Goal: Task Accomplishment & Management: Use online tool/utility

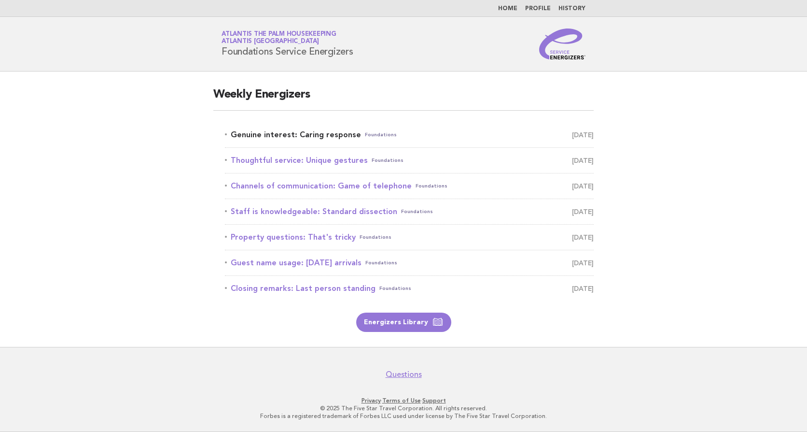
click at [274, 134] on link "Genuine interest: Caring response Foundations August 27" at bounding box center [409, 135] width 369 height 14
click at [294, 136] on link "Genuine interest: Caring response Foundations August 27" at bounding box center [409, 135] width 369 height 14
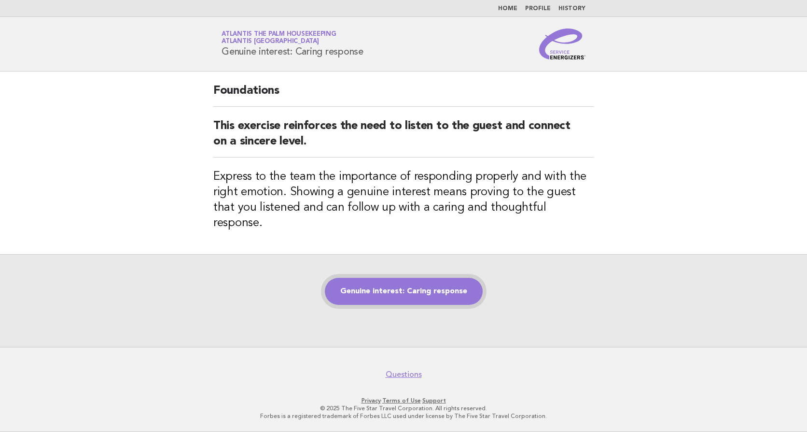
click at [420, 289] on link "Genuine interest: Caring response" at bounding box center [404, 291] width 158 height 27
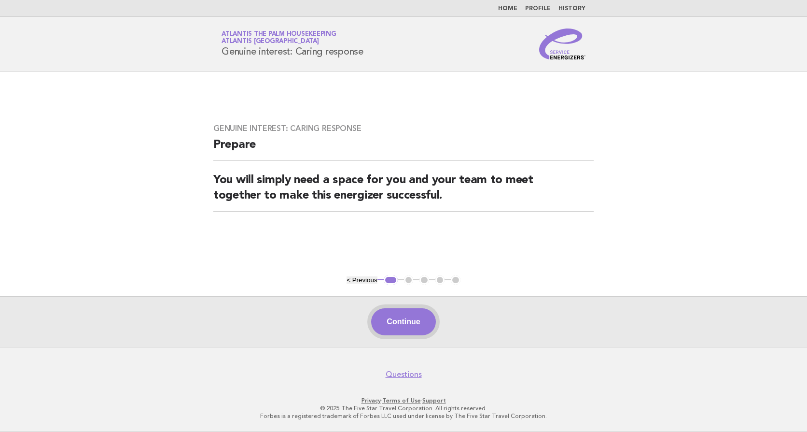
click at [391, 315] on button "Continue" at bounding box center [403, 321] width 64 height 27
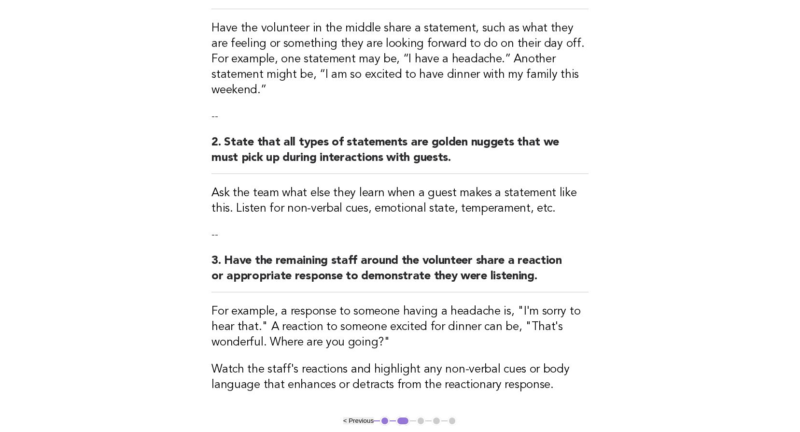
scroll to position [287, 0]
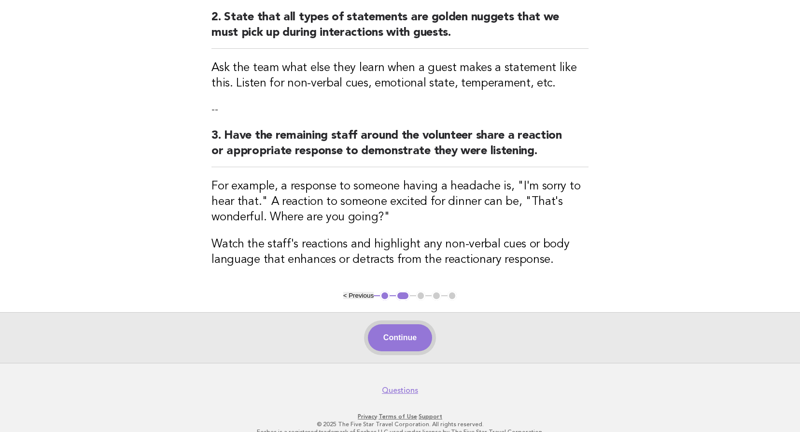
click at [381, 324] on button "Continue" at bounding box center [400, 337] width 64 height 27
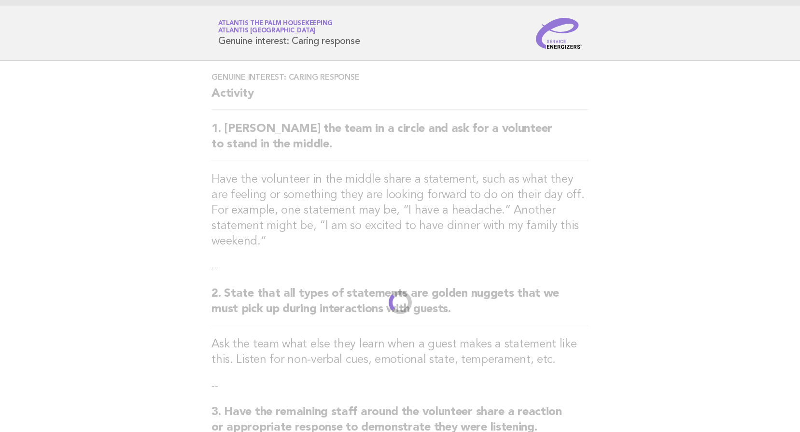
scroll to position [0, 0]
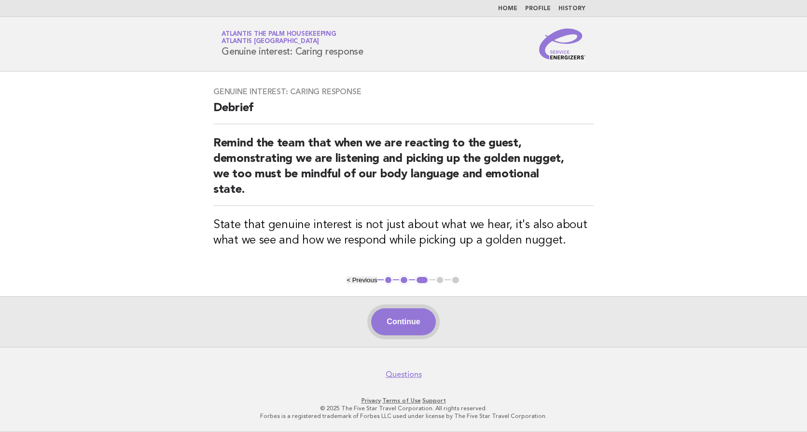
click at [412, 320] on button "Continue" at bounding box center [403, 321] width 64 height 27
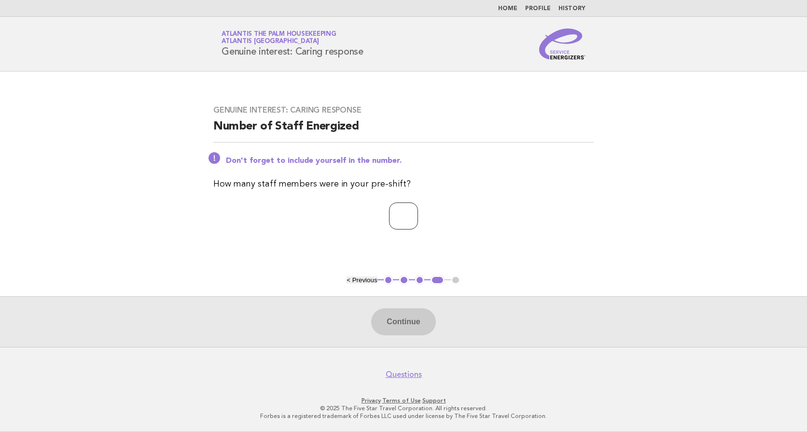
click at [389, 214] on input "number" at bounding box center [403, 215] width 29 height 27
type input "**"
click at [400, 322] on button "Continue" at bounding box center [403, 321] width 64 height 27
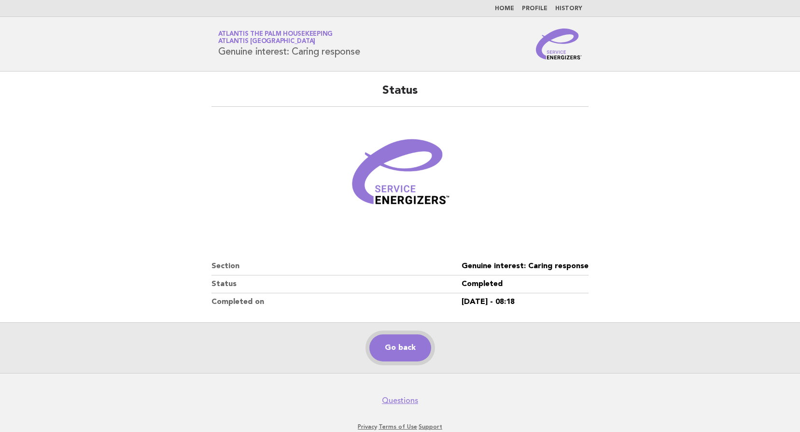
click at [382, 349] on link "Go back" at bounding box center [400, 347] width 62 height 27
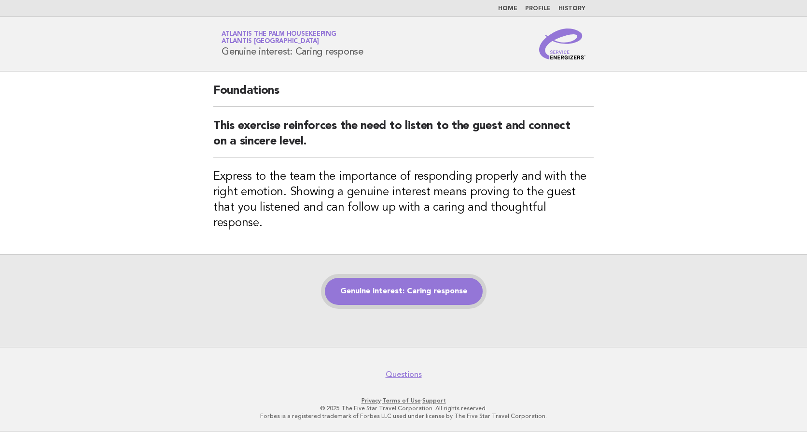
click at [377, 278] on link "Genuine interest: Caring response" at bounding box center [404, 291] width 158 height 27
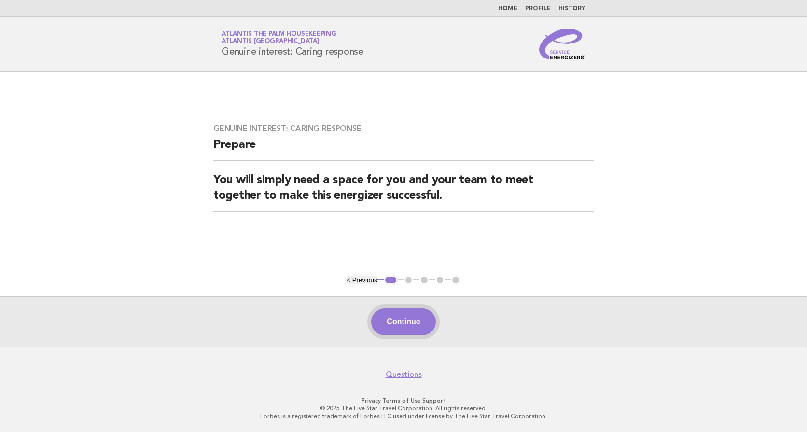
click at [407, 327] on button "Continue" at bounding box center [403, 321] width 64 height 27
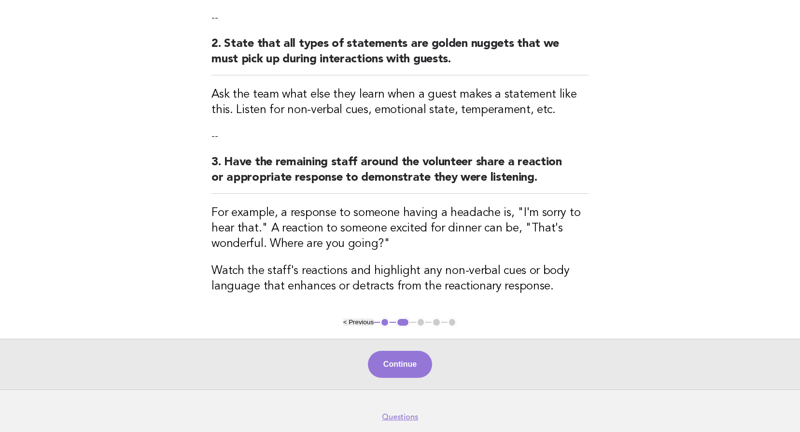
scroll to position [287, 0]
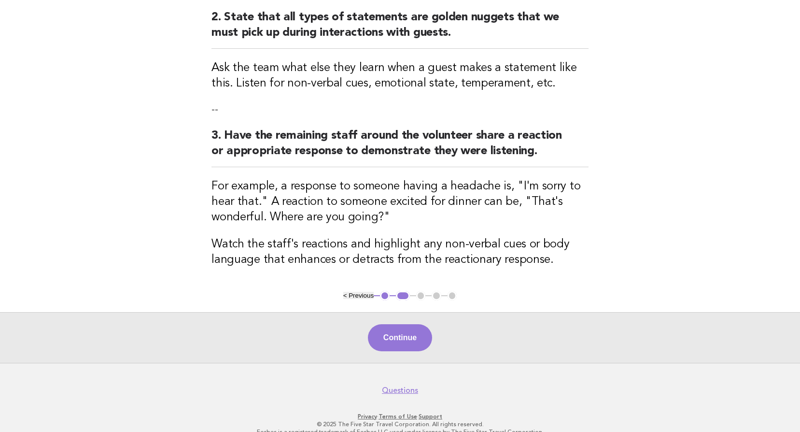
click at [389, 312] on div "Continue" at bounding box center [400, 337] width 800 height 51
click at [386, 324] on button "Continue" at bounding box center [400, 337] width 64 height 27
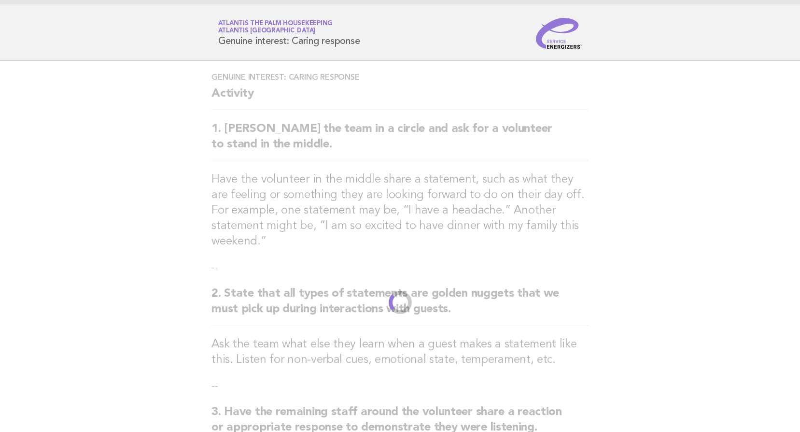
scroll to position [0, 0]
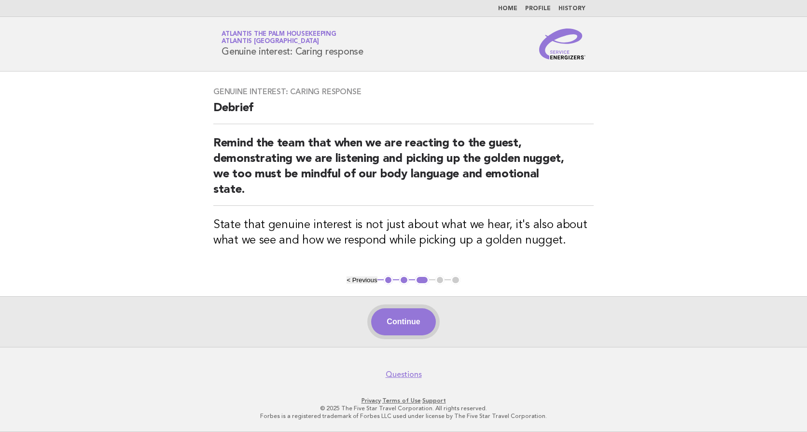
click at [405, 325] on button "Continue" at bounding box center [403, 321] width 64 height 27
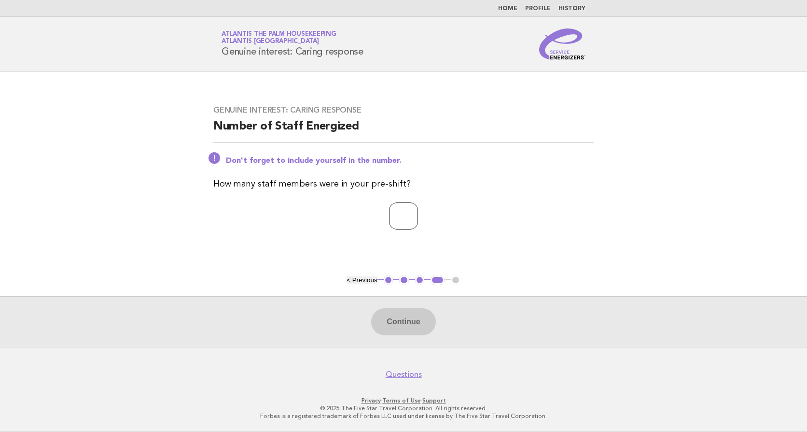
click at [389, 216] on input "number" at bounding box center [403, 215] width 29 height 27
type input "**"
click at [414, 325] on button "Continue" at bounding box center [403, 321] width 64 height 27
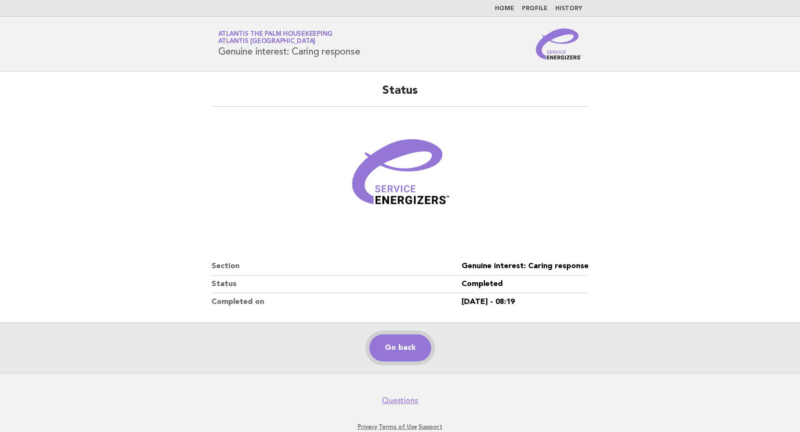
click at [390, 346] on link "Go back" at bounding box center [400, 347] width 62 height 27
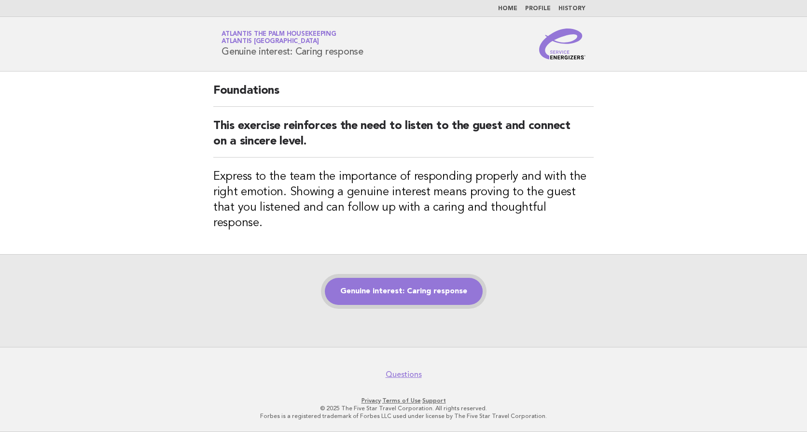
click at [421, 287] on link "Genuine interest: Caring response" at bounding box center [404, 291] width 158 height 27
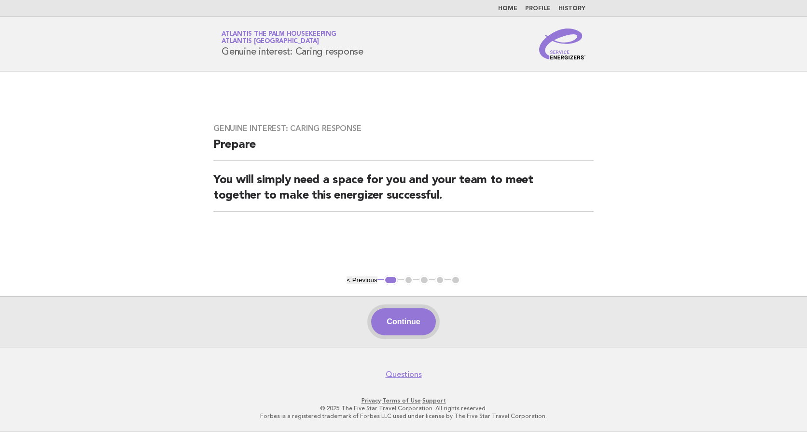
click at [408, 317] on button "Continue" at bounding box center [403, 321] width 64 height 27
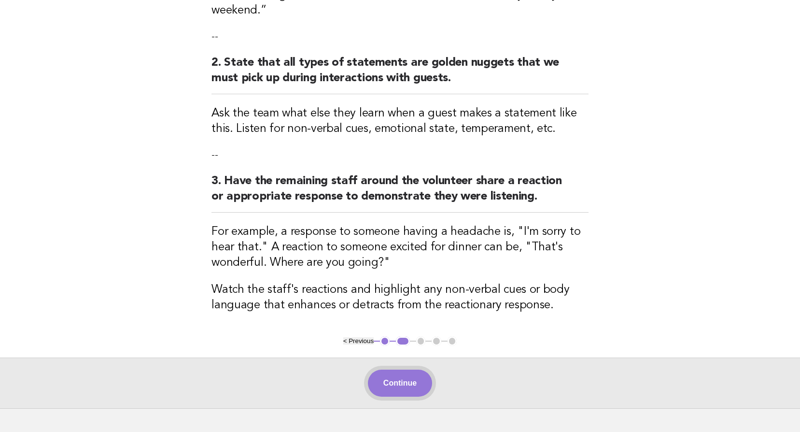
click at [396, 369] on button "Continue" at bounding box center [400, 382] width 64 height 27
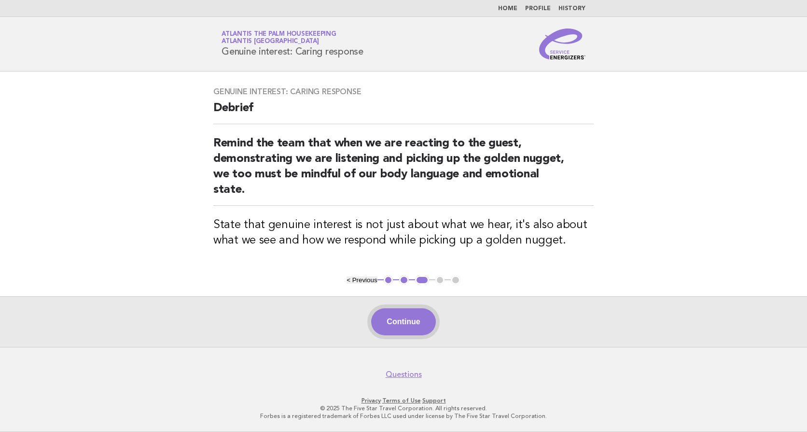
click at [393, 319] on button "Continue" at bounding box center [403, 321] width 64 height 27
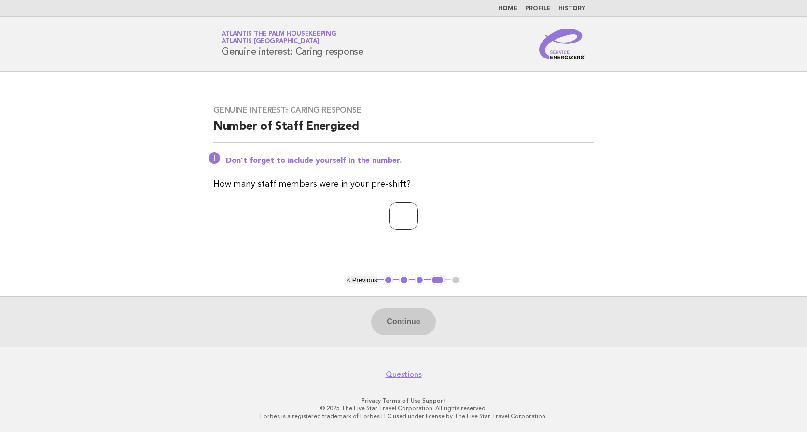
click at [396, 213] on input "number" at bounding box center [403, 215] width 29 height 27
type input "**"
click at [391, 322] on button "Continue" at bounding box center [403, 321] width 64 height 27
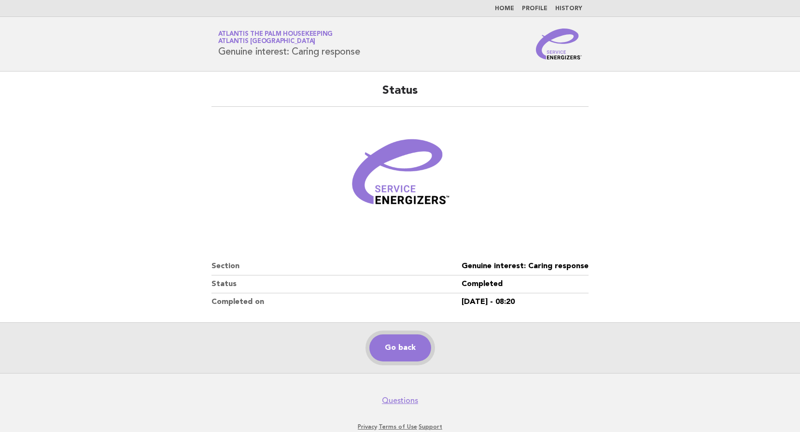
click at [396, 351] on link "Go back" at bounding box center [400, 347] width 62 height 27
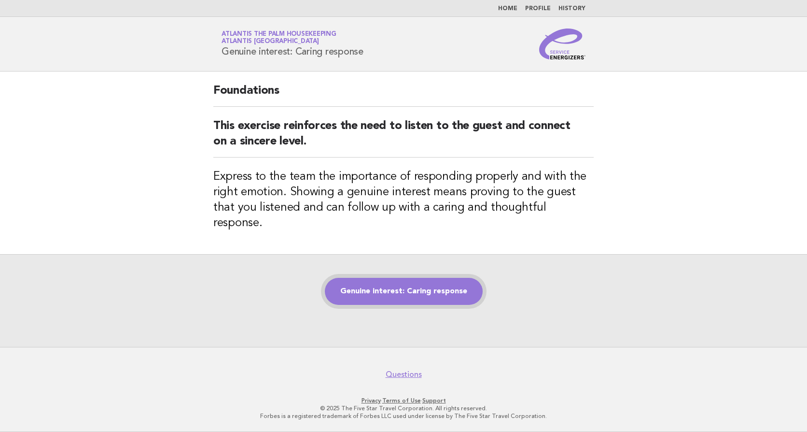
click at [408, 285] on link "Genuine interest: Caring response" at bounding box center [404, 291] width 158 height 27
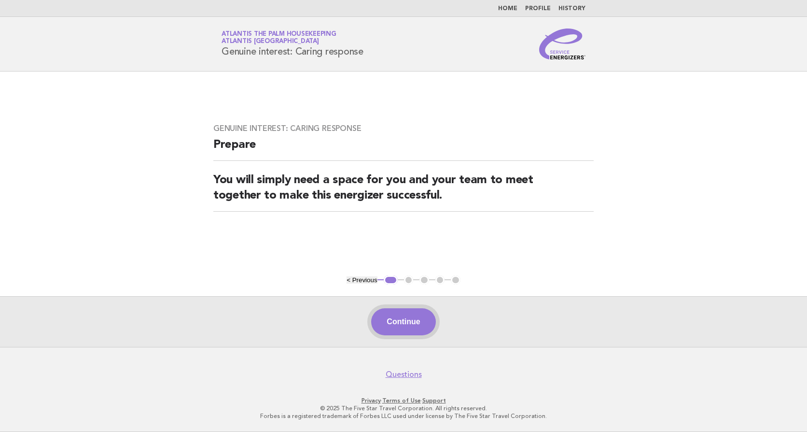
click at [408, 332] on button "Continue" at bounding box center [403, 321] width 64 height 27
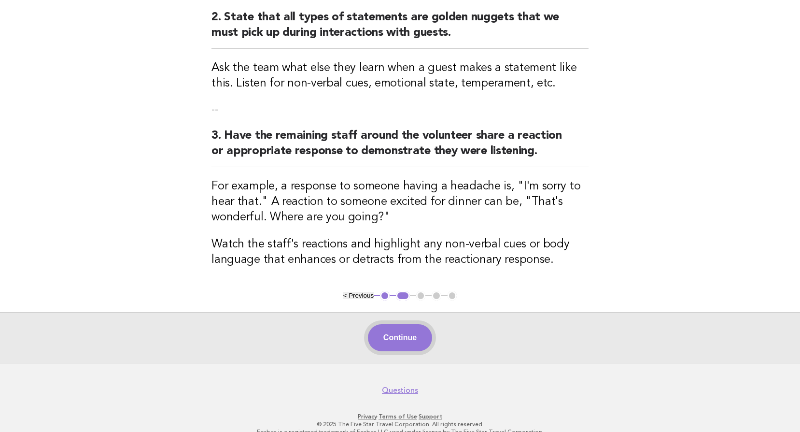
click at [402, 327] on button "Continue" at bounding box center [400, 337] width 64 height 27
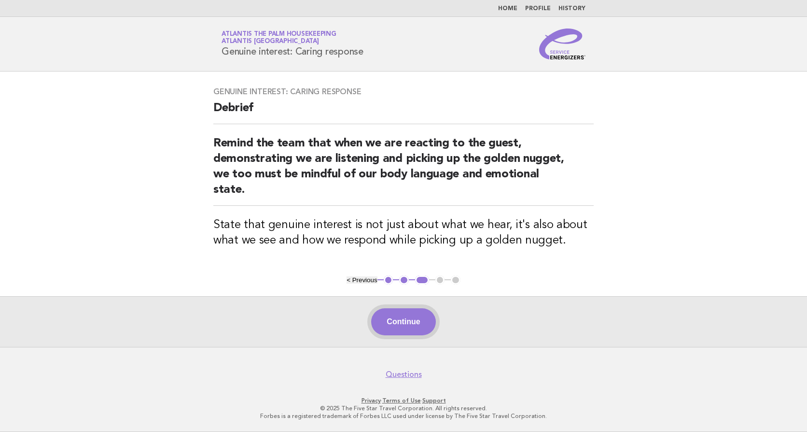
click at [403, 320] on button "Continue" at bounding box center [403, 321] width 64 height 27
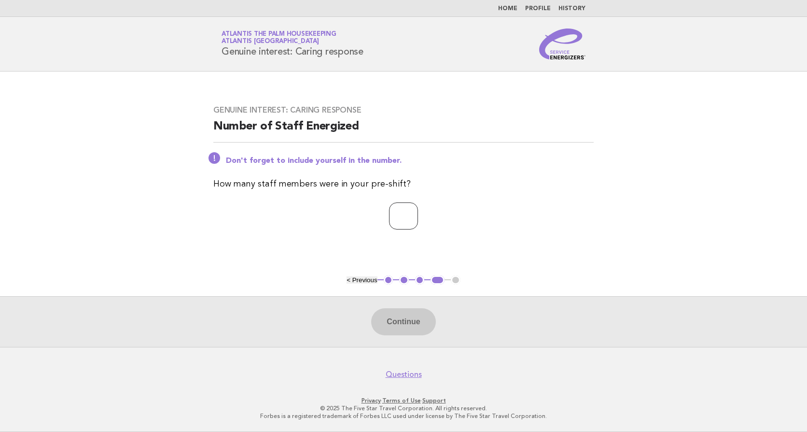
click at [398, 216] on input "number" at bounding box center [403, 215] width 29 height 27
type input "**"
click at [394, 317] on button "Continue" at bounding box center [403, 321] width 64 height 27
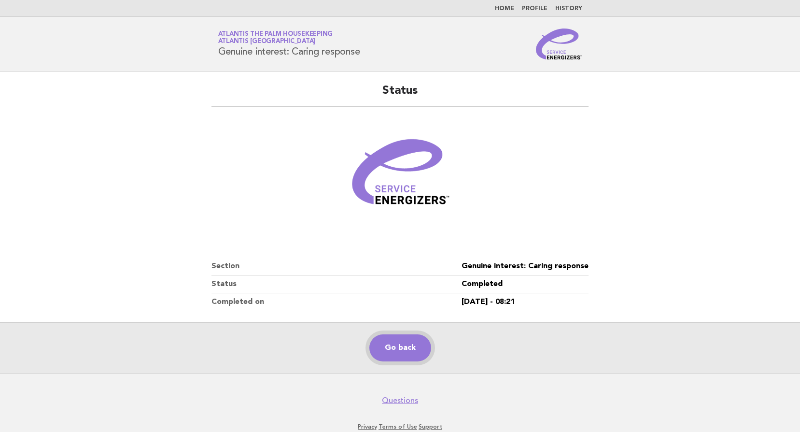
click at [397, 344] on link "Go back" at bounding box center [400, 347] width 62 height 27
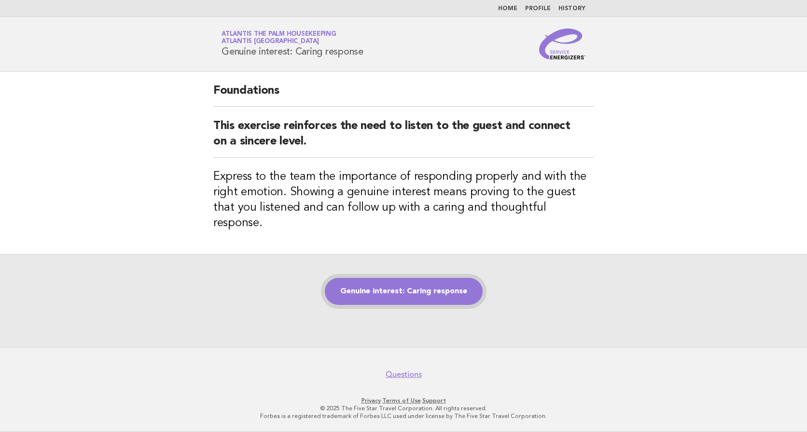
click at [393, 281] on link "Genuine interest: Caring response" at bounding box center [404, 291] width 158 height 27
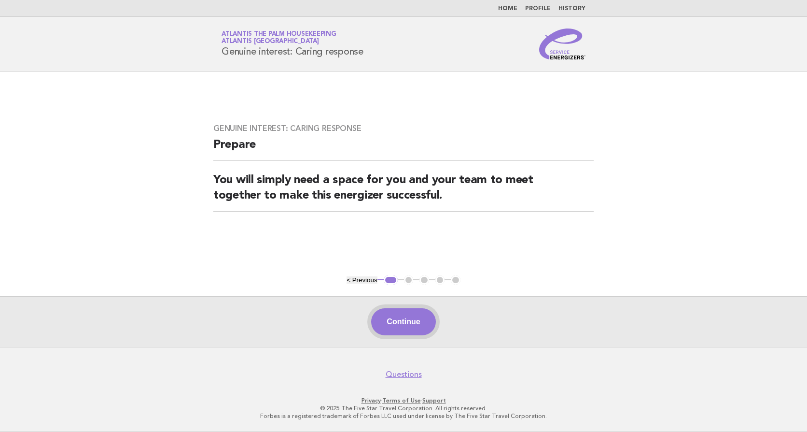
click at [405, 322] on button "Continue" at bounding box center [403, 321] width 64 height 27
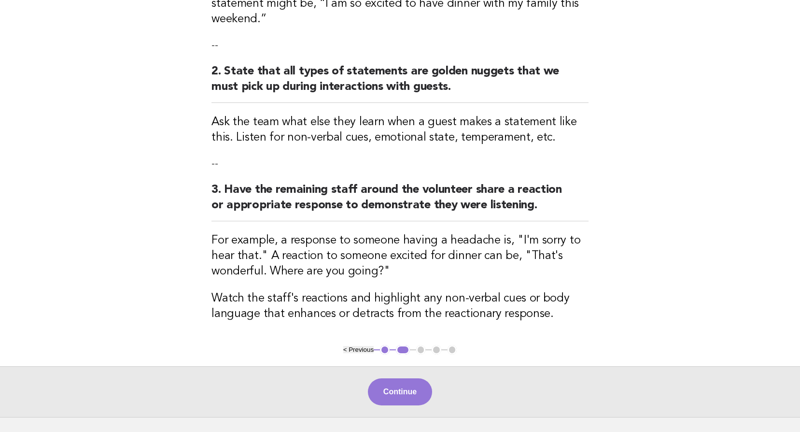
scroll to position [241, 0]
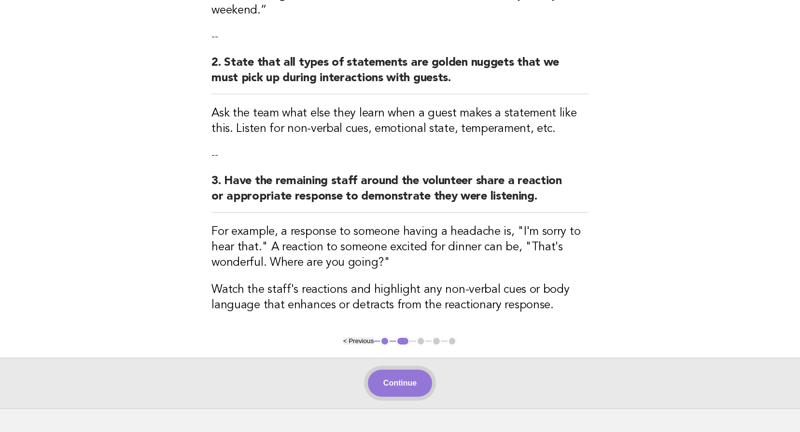
click at [398, 373] on button "Continue" at bounding box center [400, 382] width 64 height 27
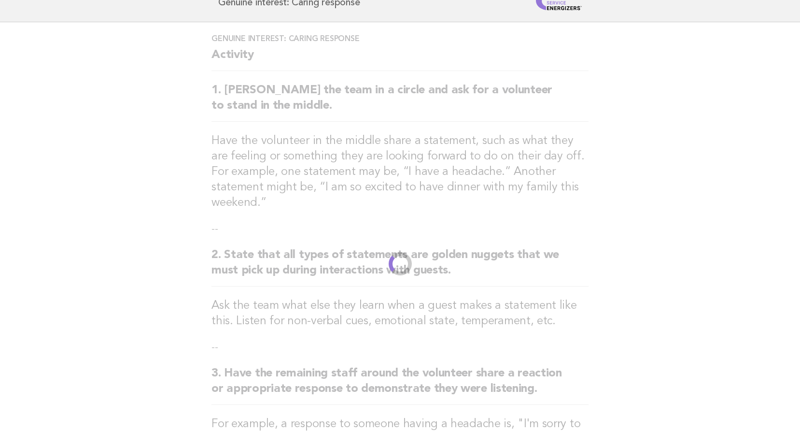
scroll to position [0, 0]
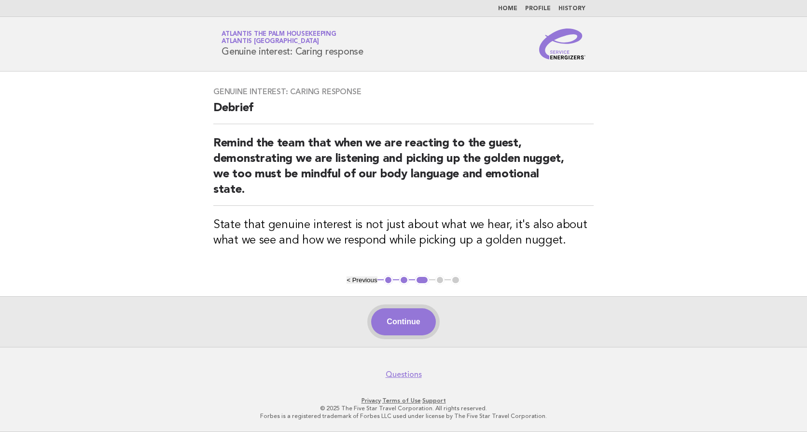
click at [395, 324] on button "Continue" at bounding box center [403, 321] width 64 height 27
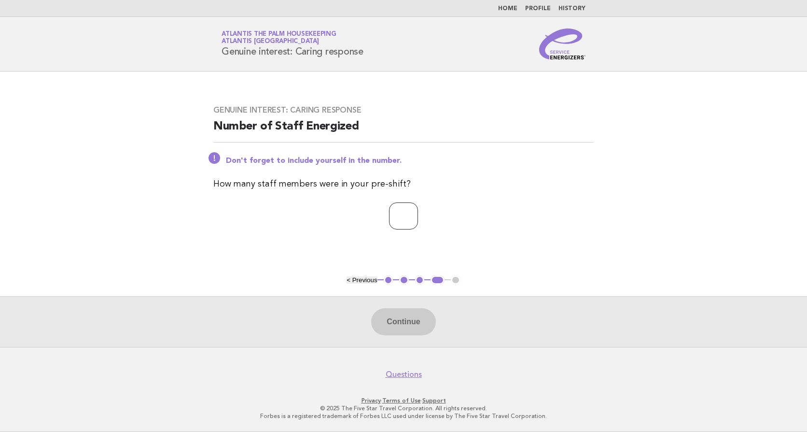
click at [389, 210] on input "number" at bounding box center [403, 215] width 29 height 27
type input "**"
click at [403, 323] on button "Continue" at bounding box center [403, 321] width 64 height 27
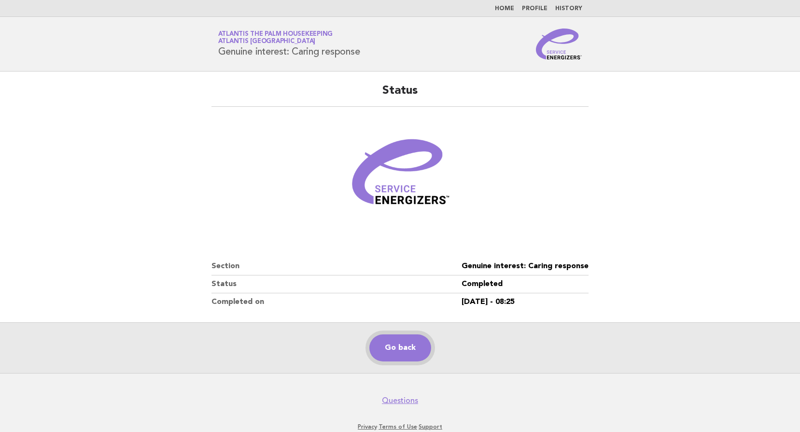
click at [399, 356] on link "Go back" at bounding box center [400, 347] width 62 height 27
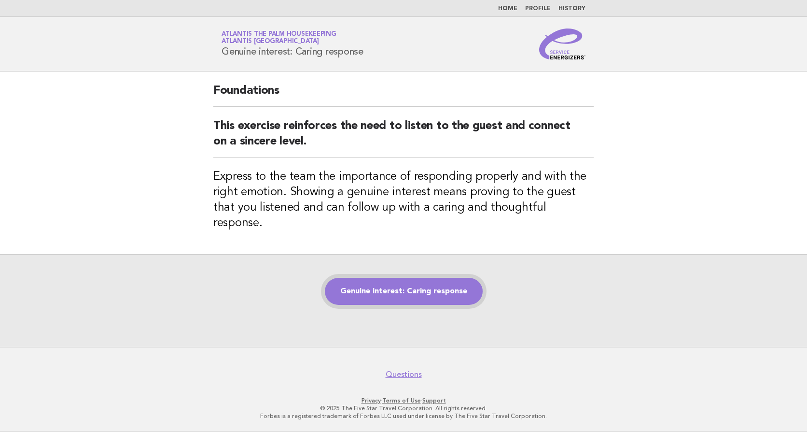
click at [412, 285] on link "Genuine interest: Caring response" at bounding box center [404, 291] width 158 height 27
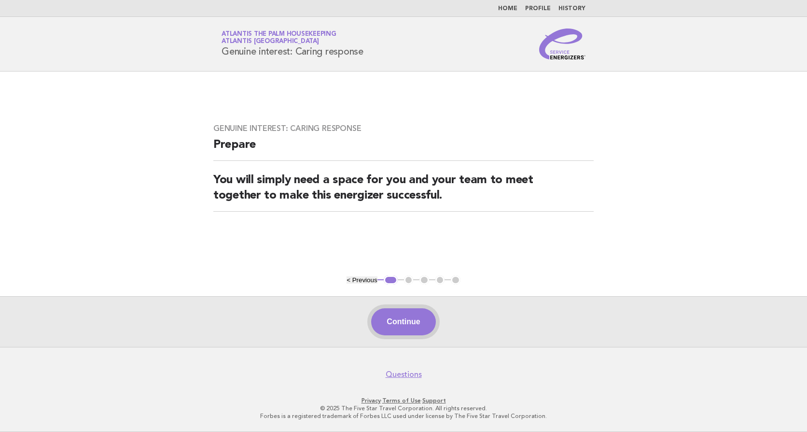
click at [402, 317] on button "Continue" at bounding box center [403, 321] width 64 height 27
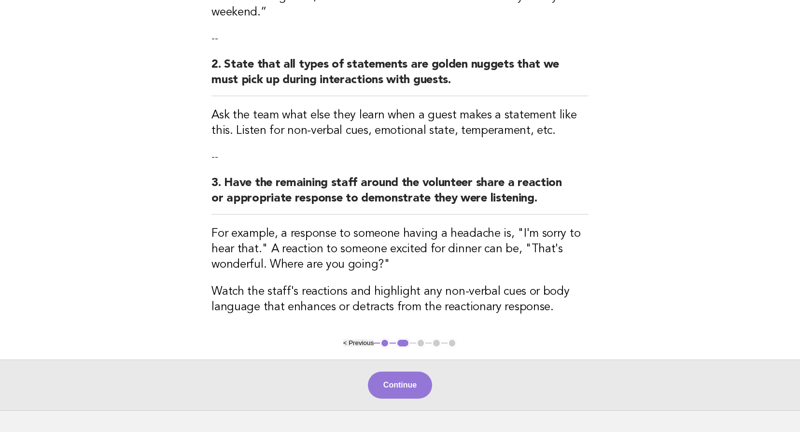
scroll to position [241, 0]
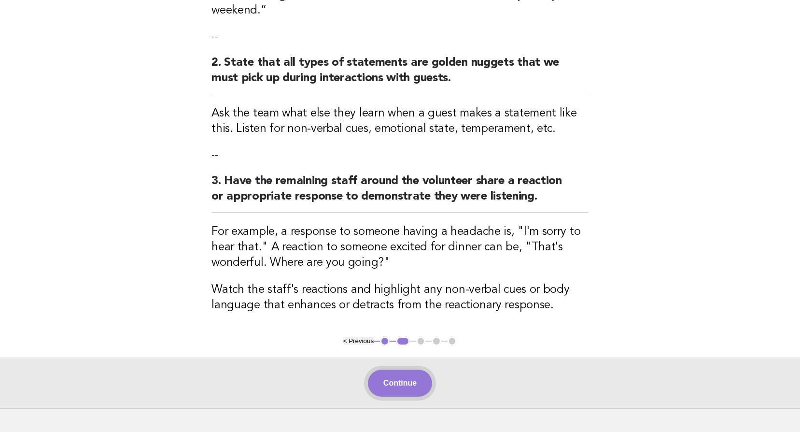
click at [405, 369] on button "Continue" at bounding box center [400, 382] width 64 height 27
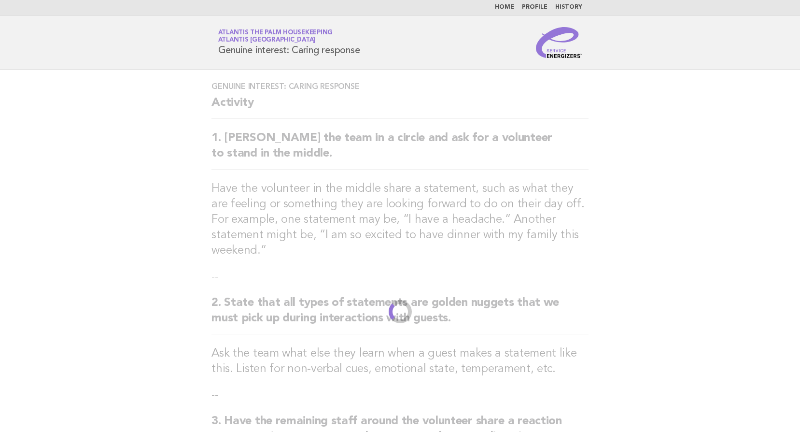
scroll to position [0, 0]
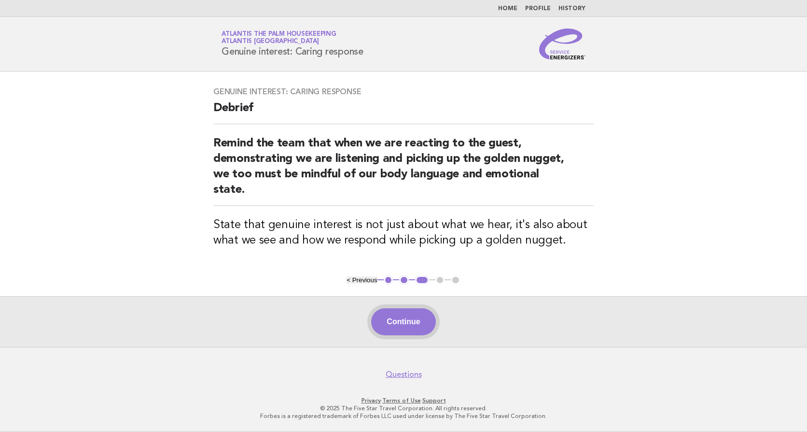
click at [400, 325] on button "Continue" at bounding box center [403, 321] width 64 height 27
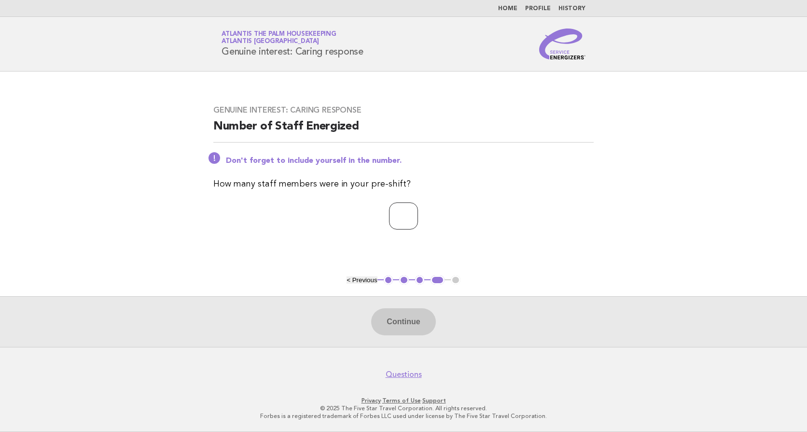
click at [389, 221] on input "number" at bounding box center [403, 215] width 29 height 27
type input "**"
click at [392, 319] on button "Continue" at bounding box center [403, 321] width 64 height 27
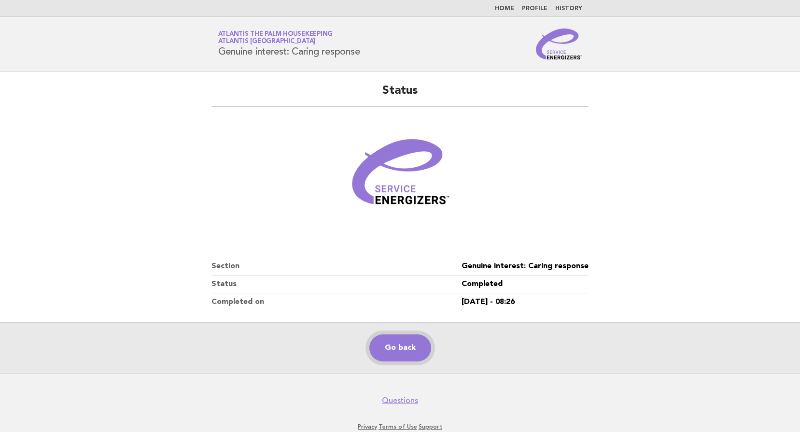
click at [392, 349] on link "Go back" at bounding box center [400, 347] width 62 height 27
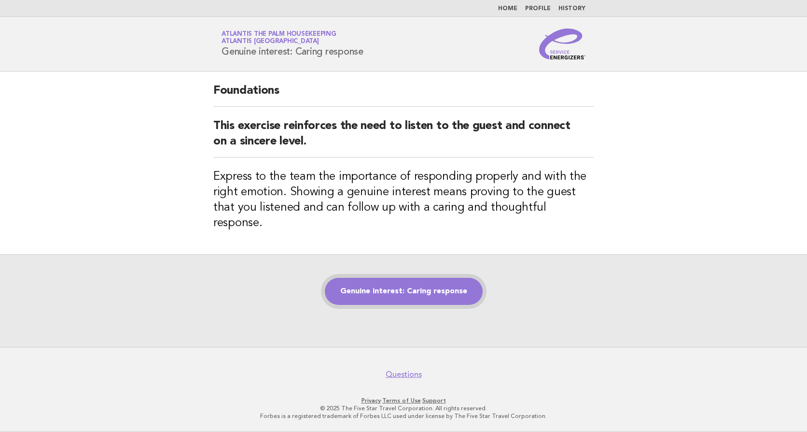
click at [396, 289] on link "Genuine interest: Caring response" at bounding box center [404, 291] width 158 height 27
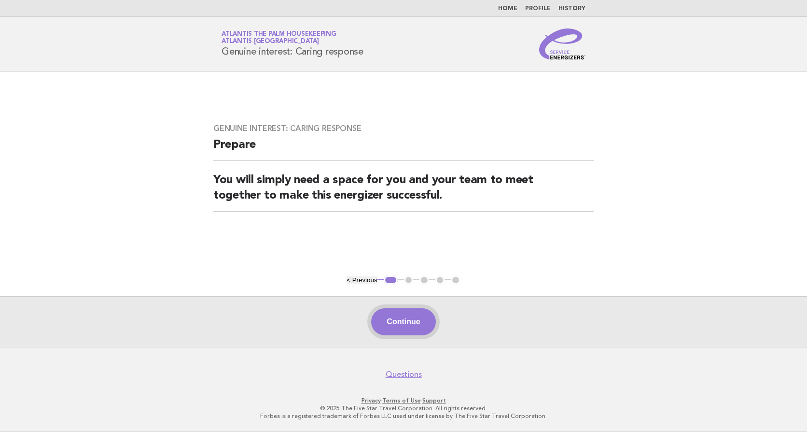
click at [421, 322] on button "Continue" at bounding box center [403, 321] width 64 height 27
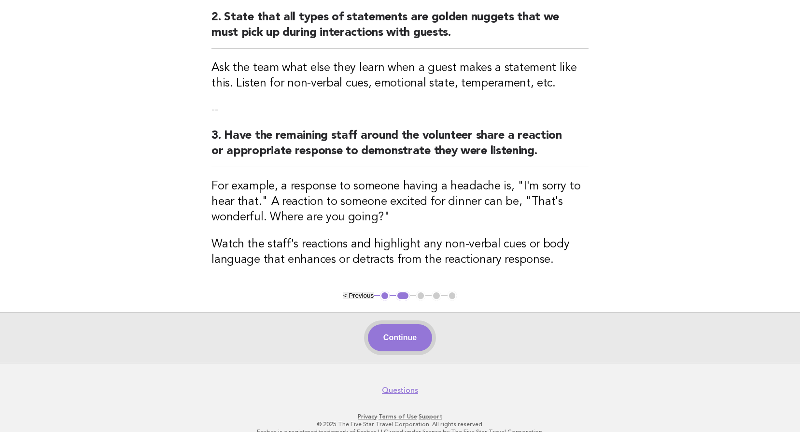
click at [403, 324] on button "Continue" at bounding box center [400, 337] width 64 height 27
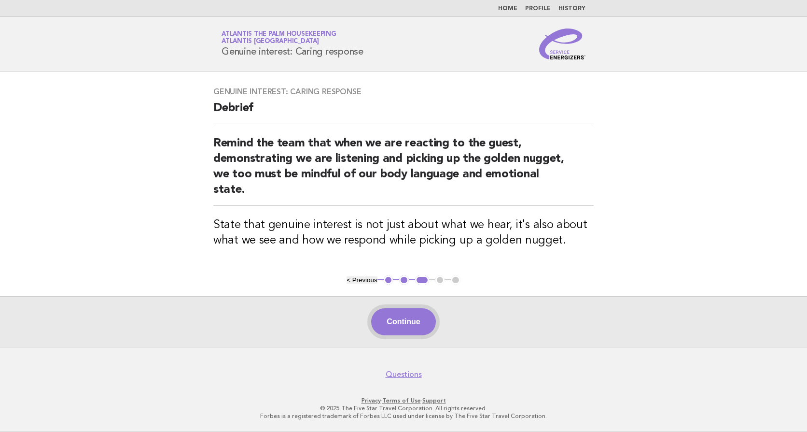
click at [423, 323] on button "Continue" at bounding box center [403, 321] width 64 height 27
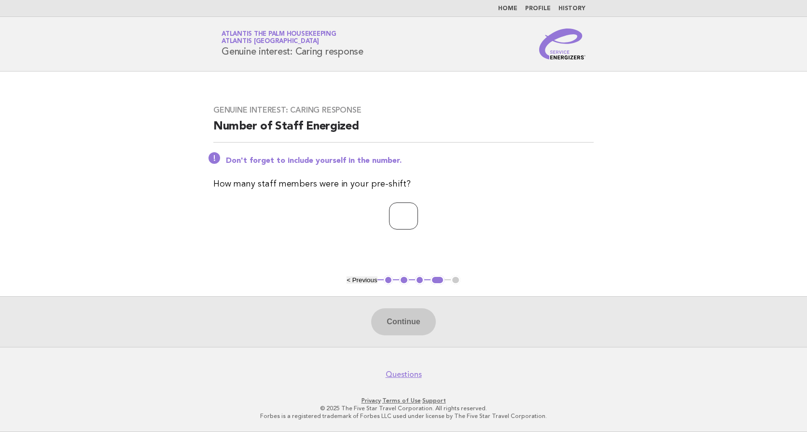
click at [395, 218] on input "number" at bounding box center [403, 215] width 29 height 27
type input "**"
click at [411, 325] on button "Continue" at bounding box center [403, 321] width 64 height 27
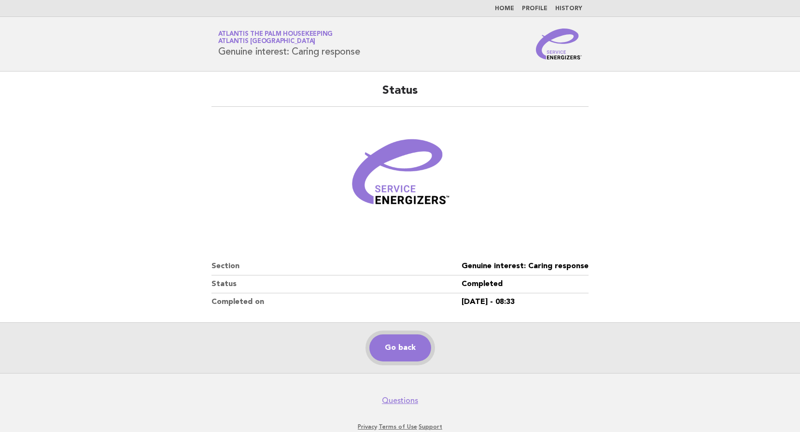
click at [413, 353] on link "Go back" at bounding box center [400, 347] width 62 height 27
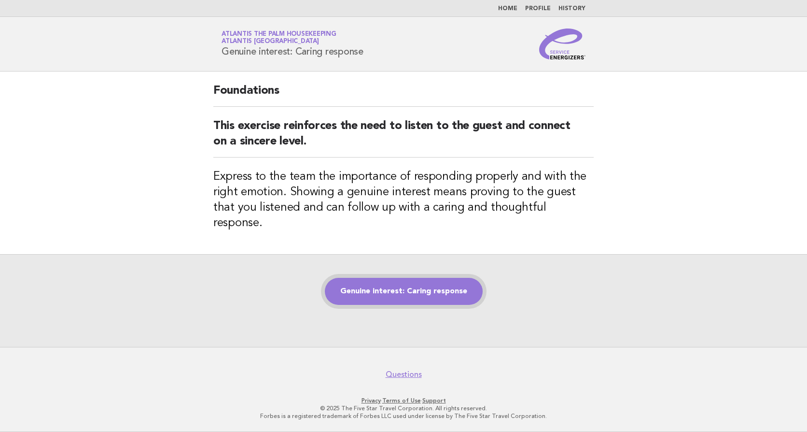
click at [385, 284] on link "Genuine interest: Caring response" at bounding box center [404, 291] width 158 height 27
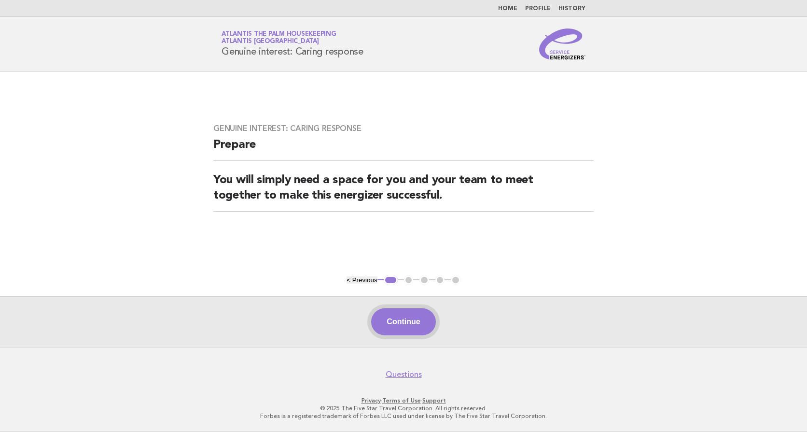
click at [404, 320] on button "Continue" at bounding box center [403, 321] width 64 height 27
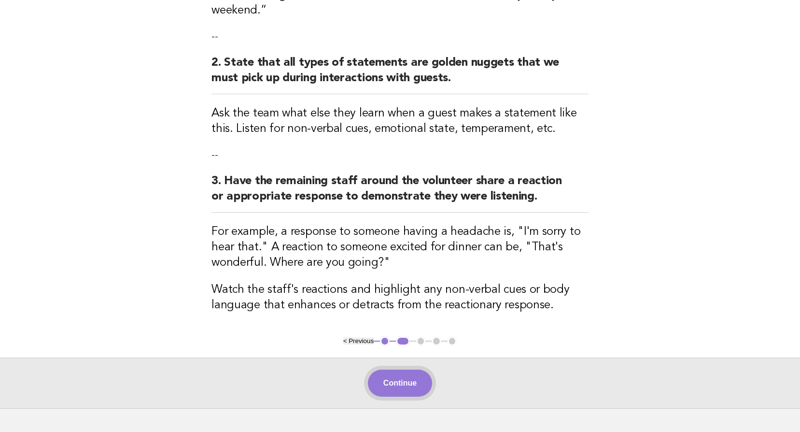
click at [409, 369] on button "Continue" at bounding box center [400, 382] width 64 height 27
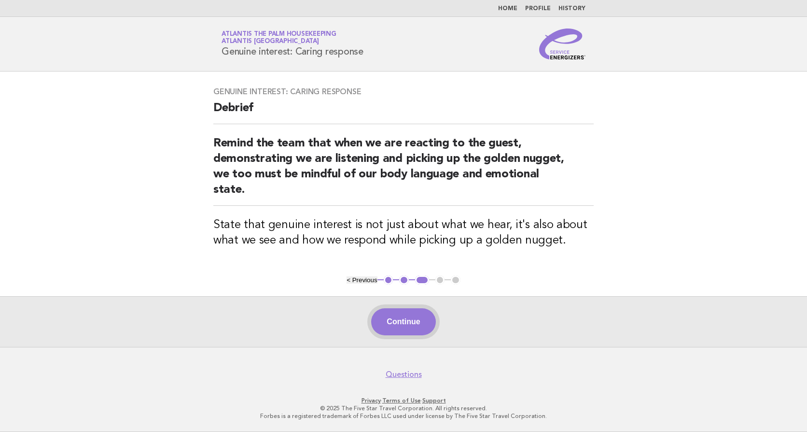
click at [401, 323] on button "Continue" at bounding box center [403, 321] width 64 height 27
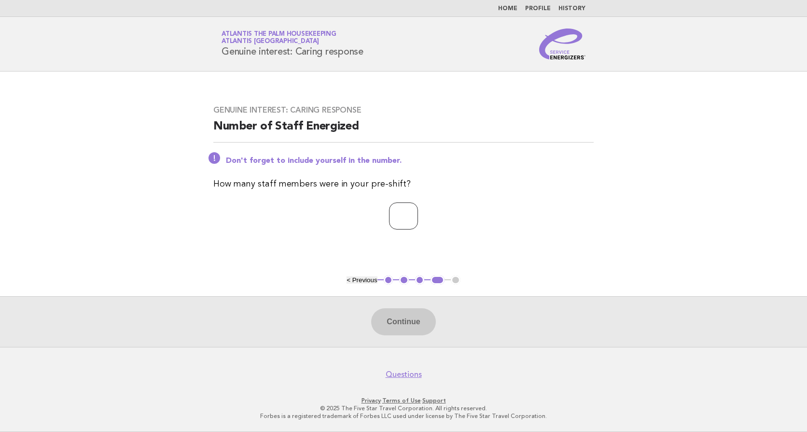
click at [389, 209] on input "number" at bounding box center [403, 215] width 29 height 27
type input "**"
click at [414, 330] on button "Continue" at bounding box center [403, 321] width 64 height 27
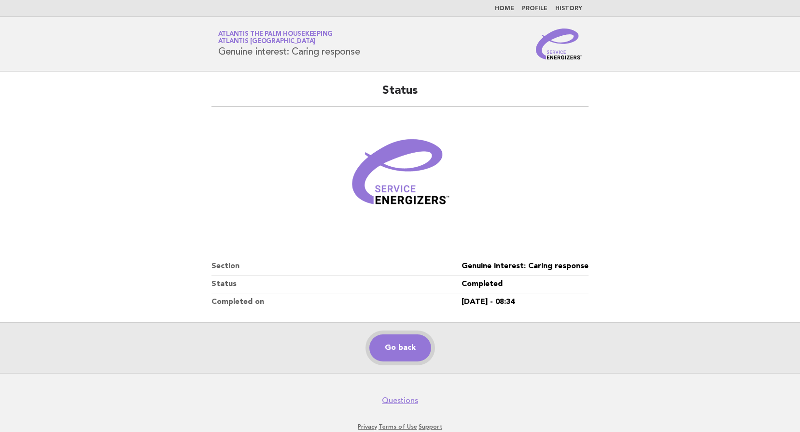
click at [396, 345] on link "Go back" at bounding box center [400, 347] width 62 height 27
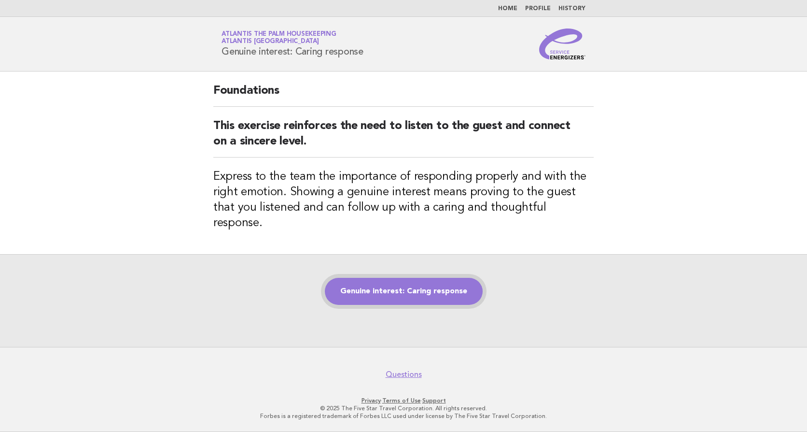
click at [398, 285] on link "Genuine interest: Caring response" at bounding box center [404, 291] width 158 height 27
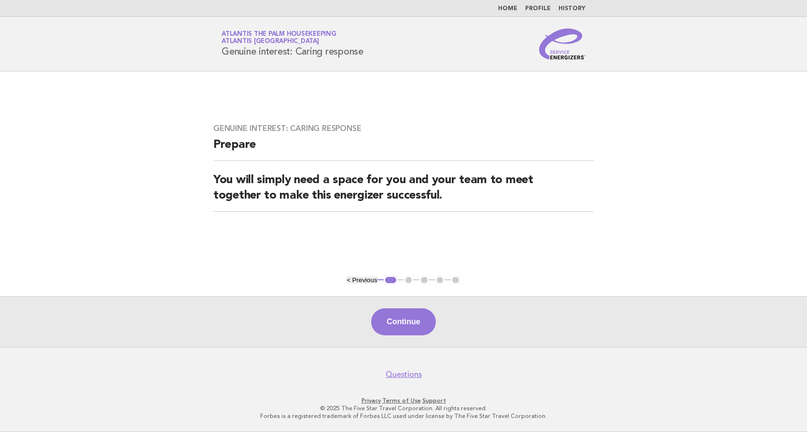
click at [400, 322] on button "Continue" at bounding box center [403, 321] width 64 height 27
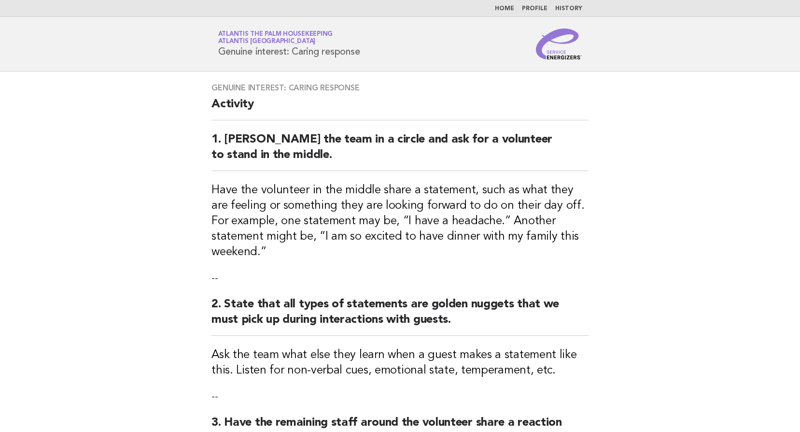
scroll to position [287, 0]
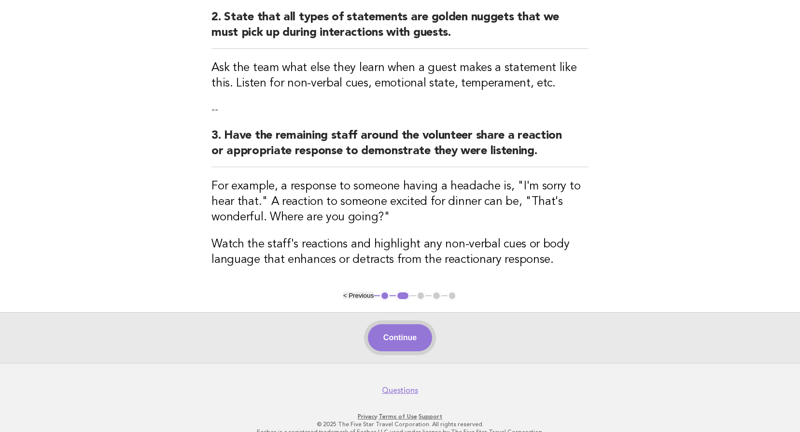
click at [399, 324] on button "Continue" at bounding box center [400, 337] width 64 height 27
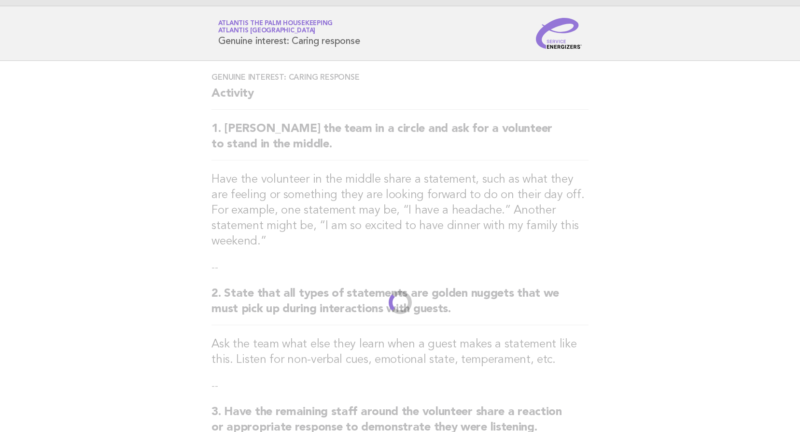
scroll to position [0, 0]
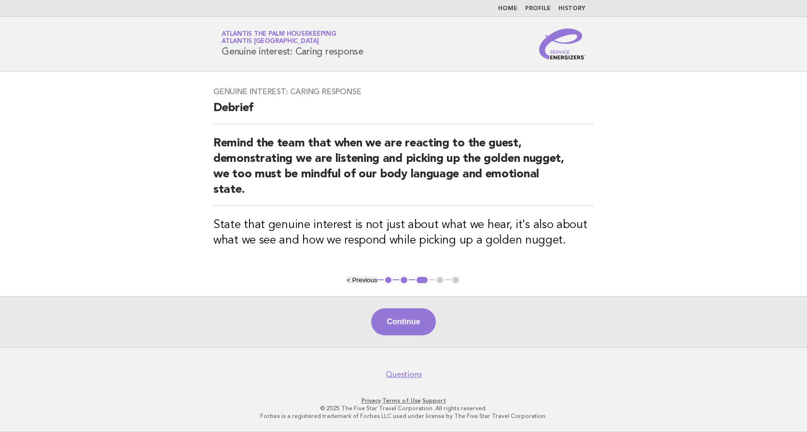
click at [399, 321] on button "Continue" at bounding box center [403, 321] width 64 height 27
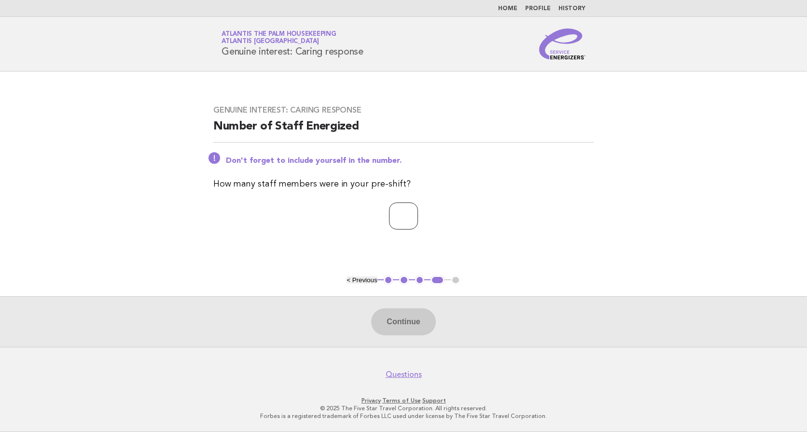
click at [393, 221] on input "number" at bounding box center [403, 215] width 29 height 27
type input "**"
click at [386, 324] on button "Continue" at bounding box center [403, 321] width 64 height 27
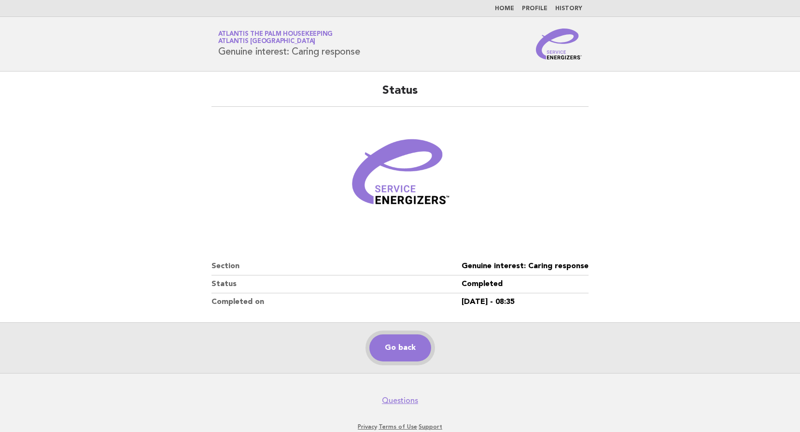
click at [397, 351] on link "Go back" at bounding box center [400, 347] width 62 height 27
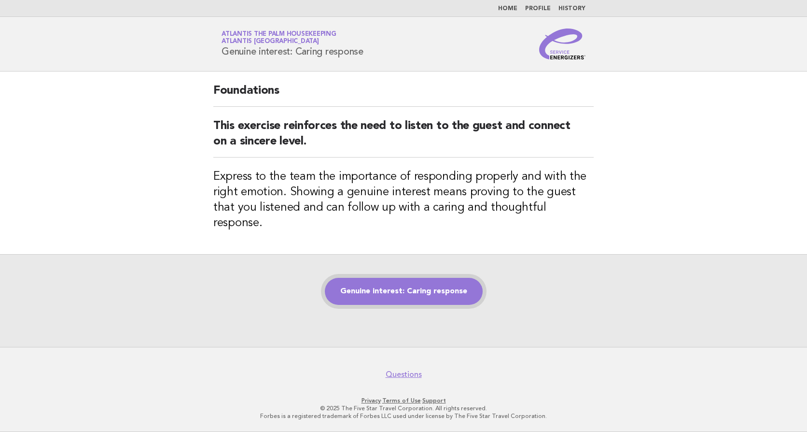
click at [417, 284] on link "Genuine interest: Caring response" at bounding box center [404, 291] width 158 height 27
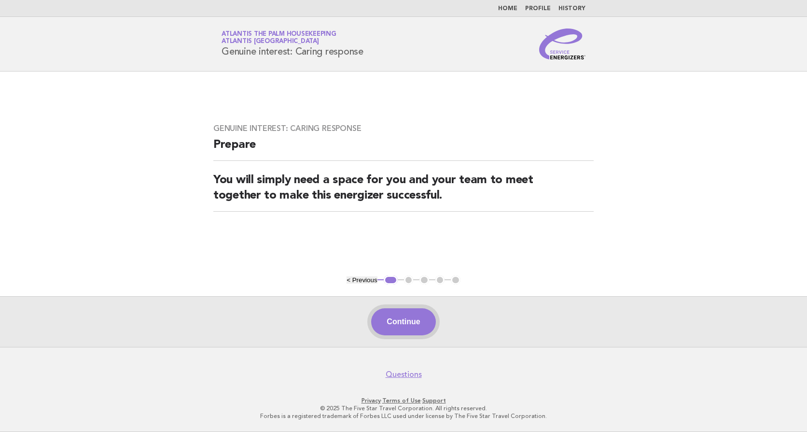
click at [395, 324] on button "Continue" at bounding box center [403, 321] width 64 height 27
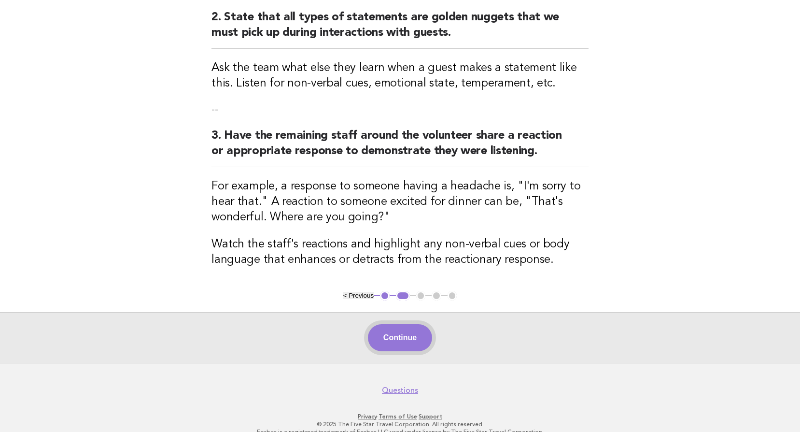
click at [407, 324] on button "Continue" at bounding box center [400, 337] width 64 height 27
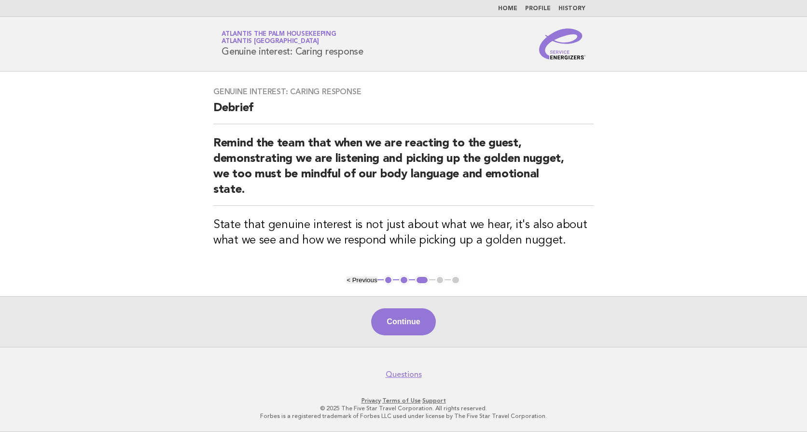
click at [385, 320] on button "Continue" at bounding box center [403, 321] width 64 height 27
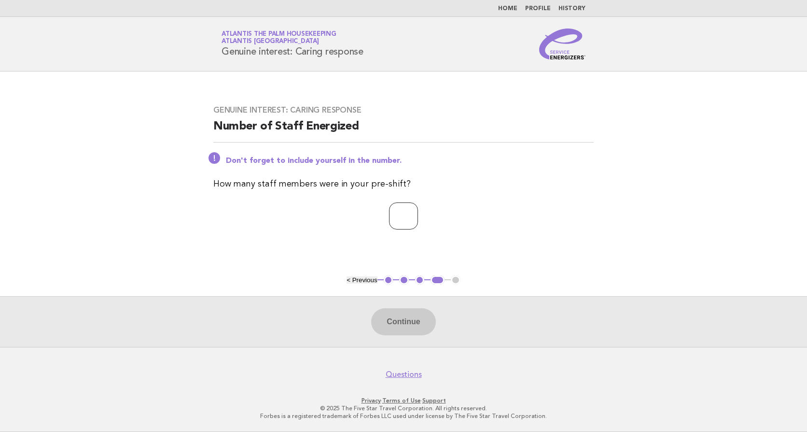
click at [393, 220] on input "number" at bounding box center [403, 215] width 29 height 27
type input "**"
click at [395, 317] on button "Continue" at bounding box center [403, 321] width 64 height 27
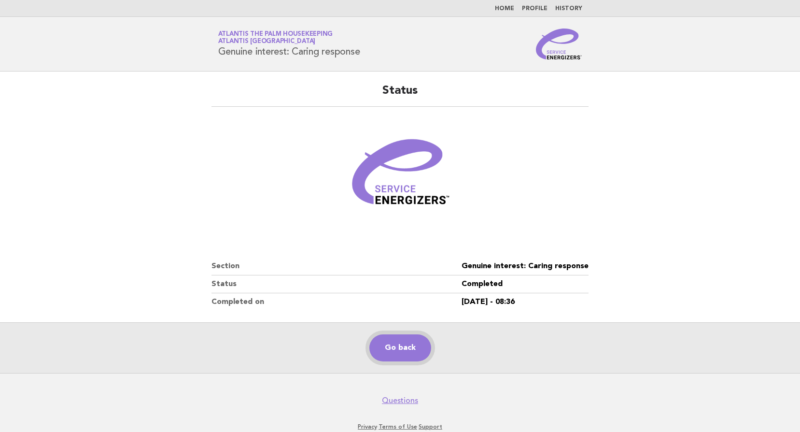
click at [400, 341] on link "Go back" at bounding box center [400, 347] width 62 height 27
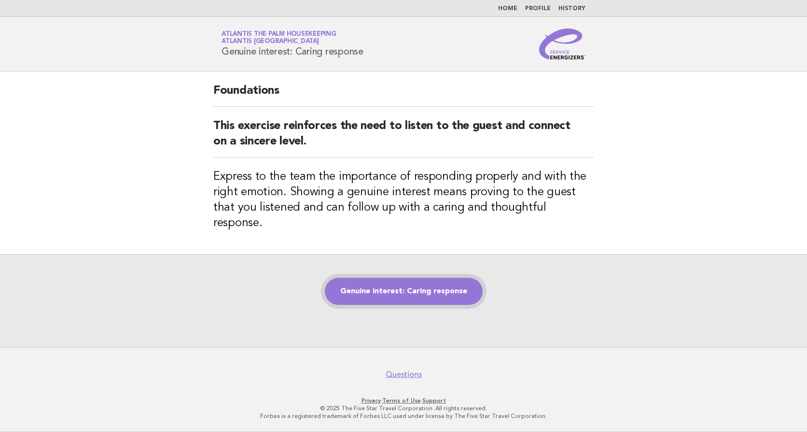
click at [360, 283] on link "Genuine interest: Caring response" at bounding box center [404, 291] width 158 height 27
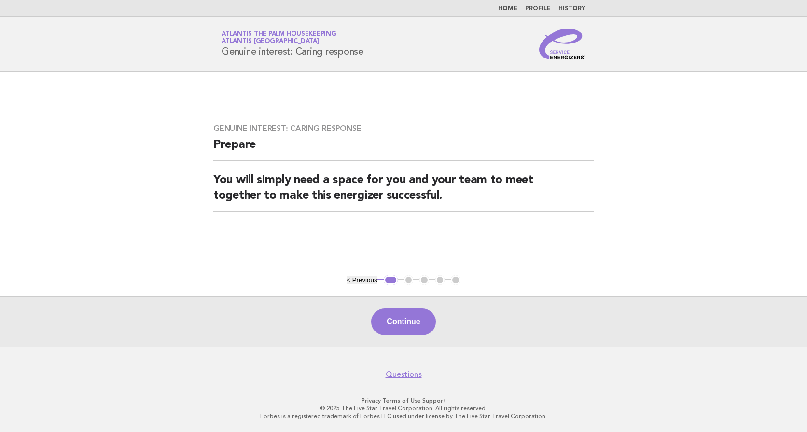
click at [390, 326] on button "Continue" at bounding box center [403, 321] width 64 height 27
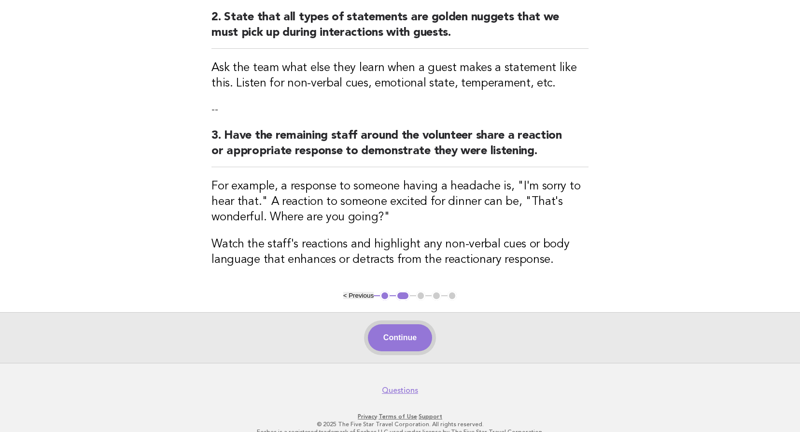
click at [396, 324] on button "Continue" at bounding box center [400, 337] width 64 height 27
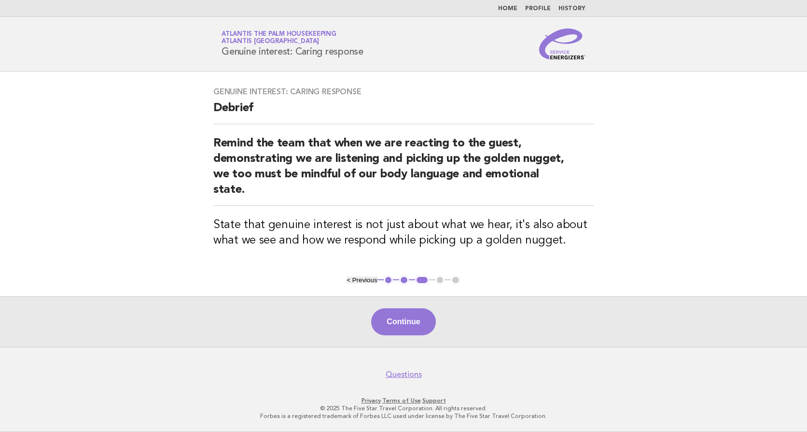
click at [397, 323] on button "Continue" at bounding box center [403, 321] width 64 height 27
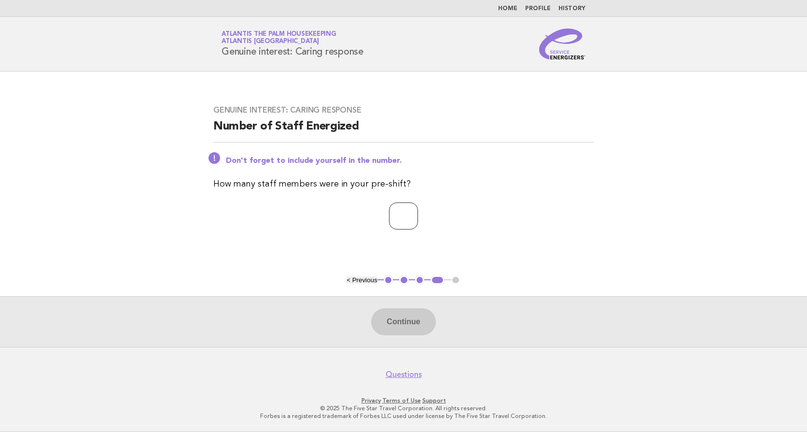
click at [401, 217] on input "number" at bounding box center [403, 215] width 29 height 27
type input "**"
click at [395, 335] on button "Continue" at bounding box center [403, 321] width 64 height 27
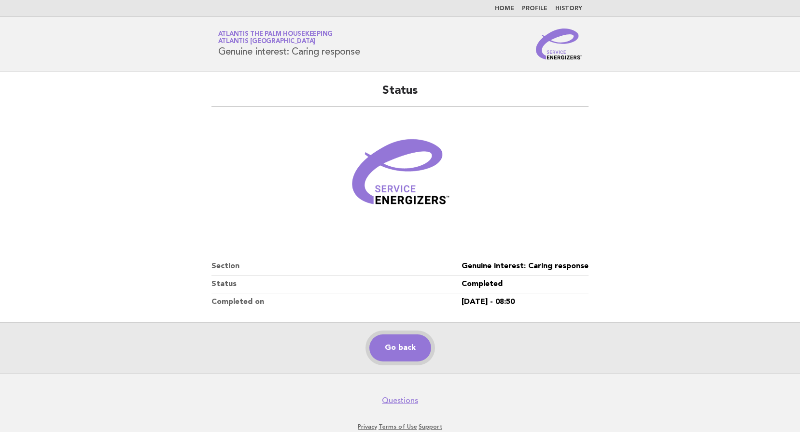
click at [393, 342] on link "Go back" at bounding box center [400, 347] width 62 height 27
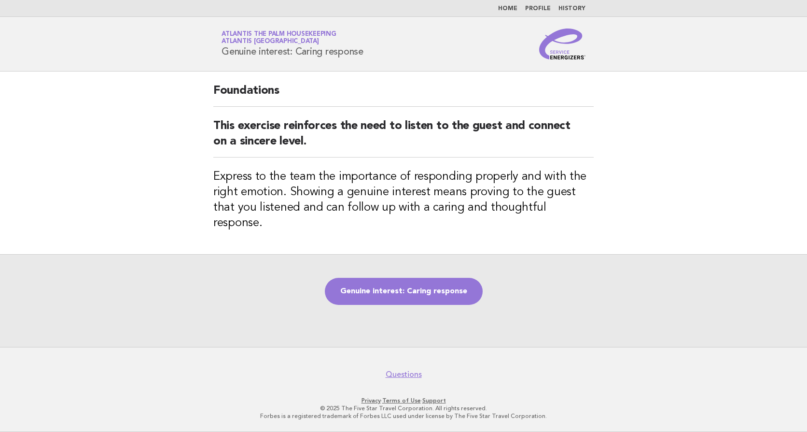
click at [405, 255] on div "Genuine interest: Caring response" at bounding box center [403, 300] width 807 height 93
click at [398, 279] on link "Genuine interest: Caring response" at bounding box center [404, 291] width 158 height 27
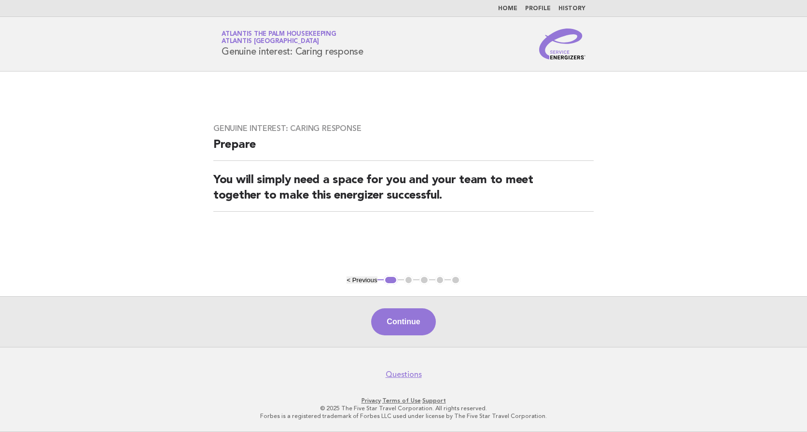
click at [415, 313] on button "Continue" at bounding box center [403, 321] width 64 height 27
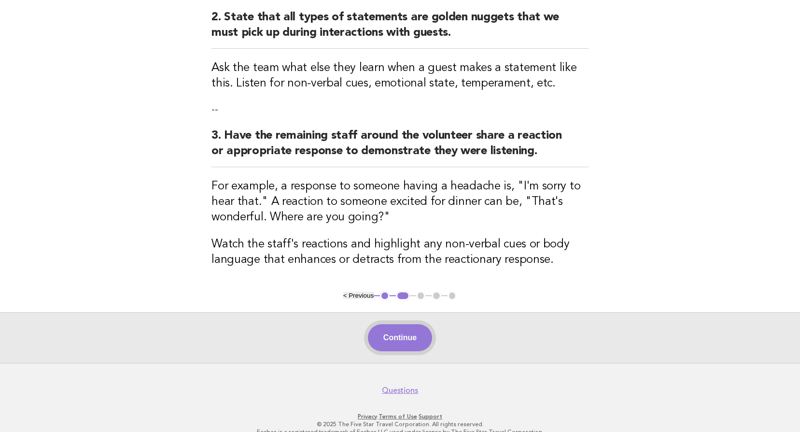
click at [397, 334] on button "Continue" at bounding box center [400, 337] width 64 height 27
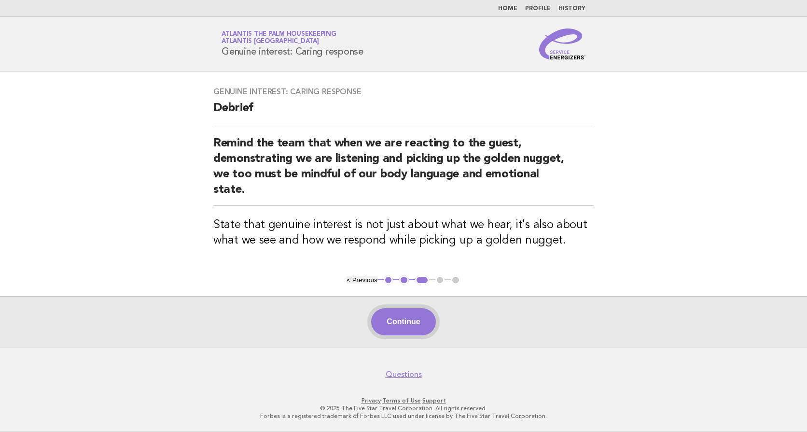
click at [411, 321] on button "Continue" at bounding box center [403, 321] width 64 height 27
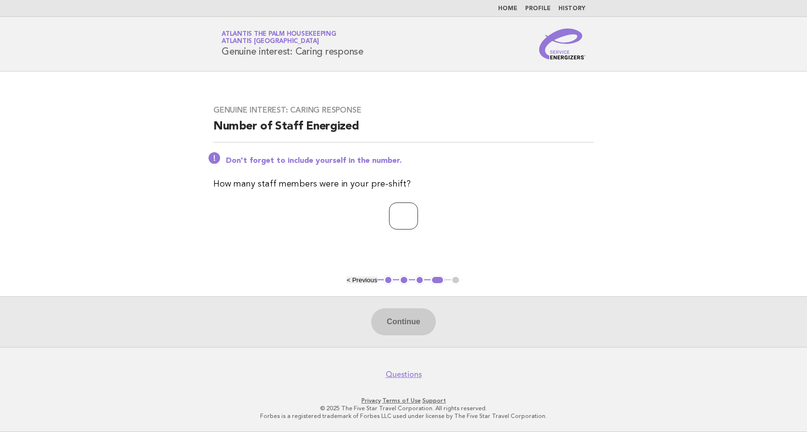
click at [390, 217] on input "number" at bounding box center [403, 215] width 29 height 27
type input "**"
click at [403, 319] on button "Continue" at bounding box center [403, 321] width 64 height 27
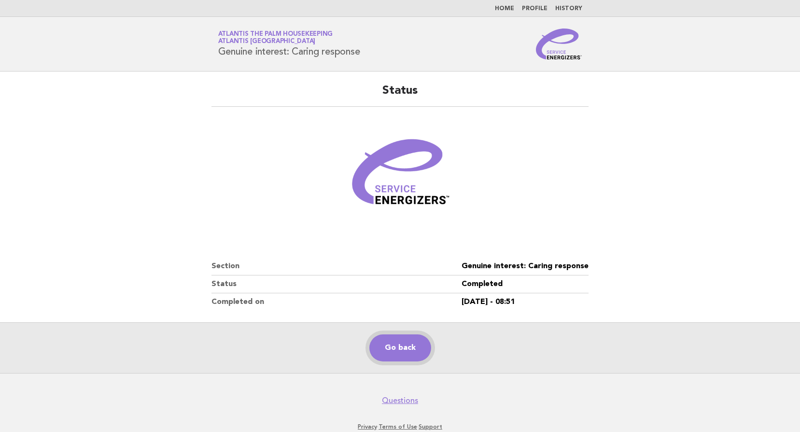
click at [404, 348] on link "Go back" at bounding box center [400, 347] width 62 height 27
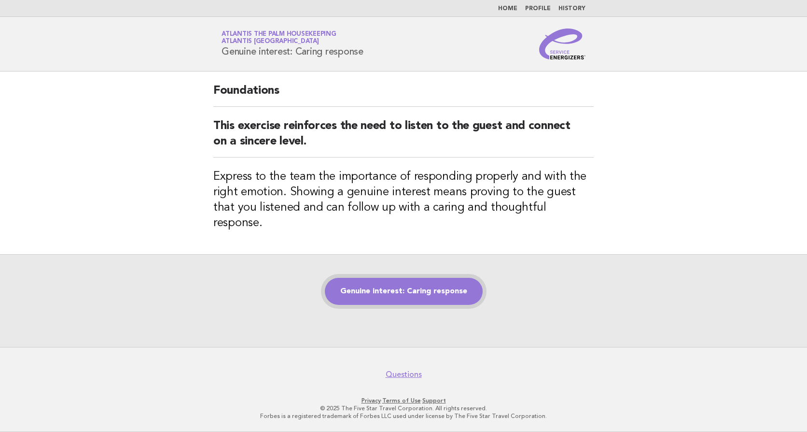
click at [417, 278] on link "Genuine interest: Caring response" at bounding box center [404, 291] width 158 height 27
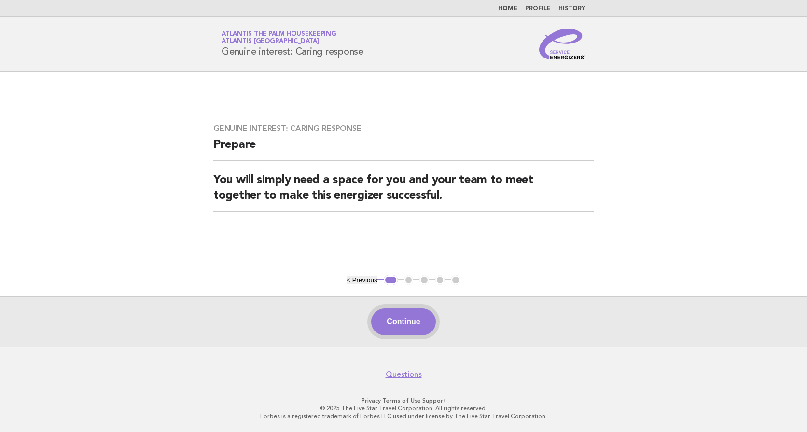
click at [408, 321] on button "Continue" at bounding box center [403, 321] width 64 height 27
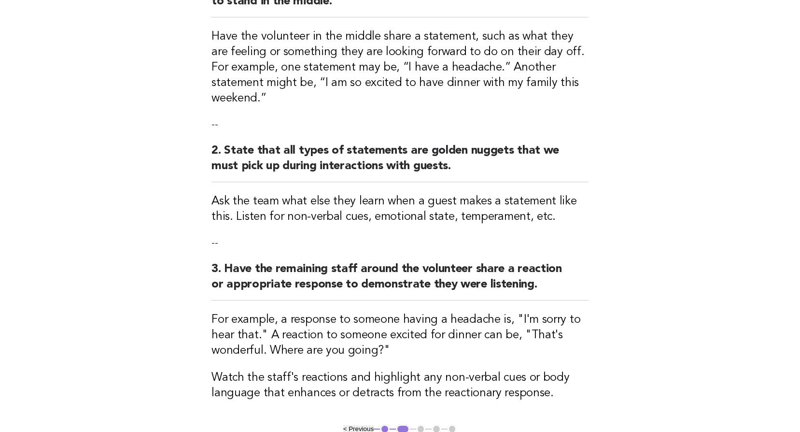
scroll to position [287, 0]
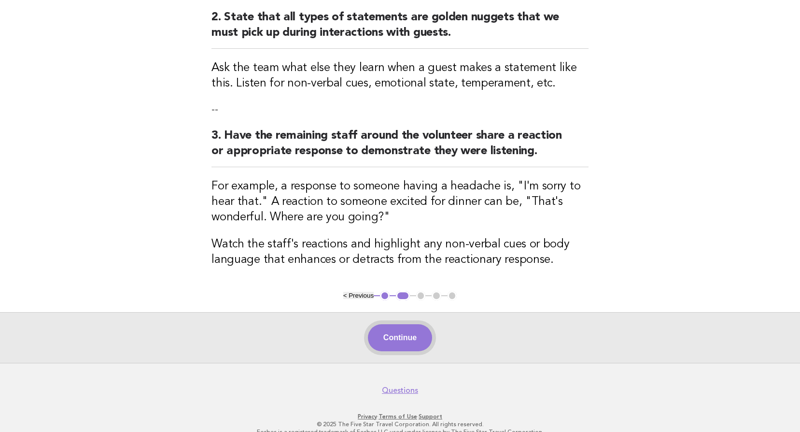
click at [391, 324] on button "Continue" at bounding box center [400, 337] width 64 height 27
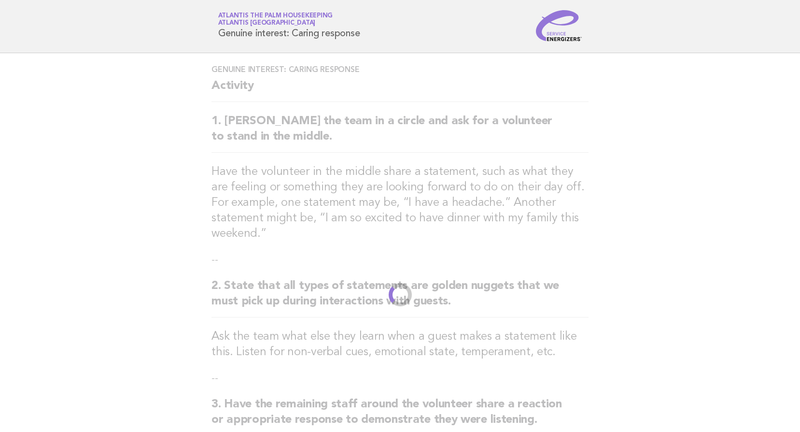
scroll to position [0, 0]
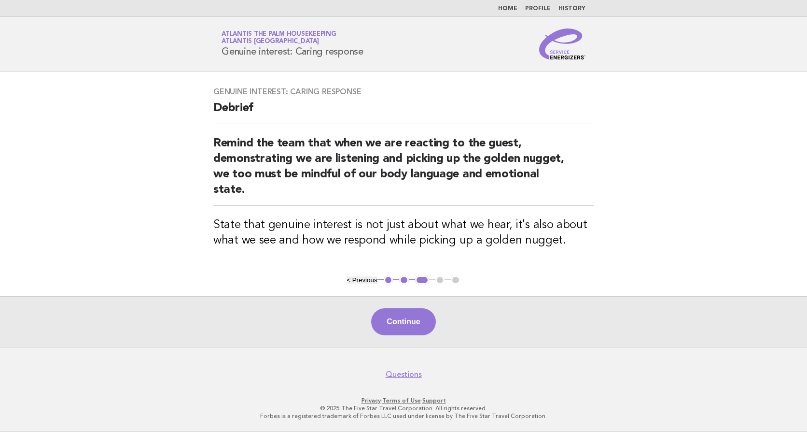
click at [391, 322] on button "Continue" at bounding box center [403, 321] width 64 height 27
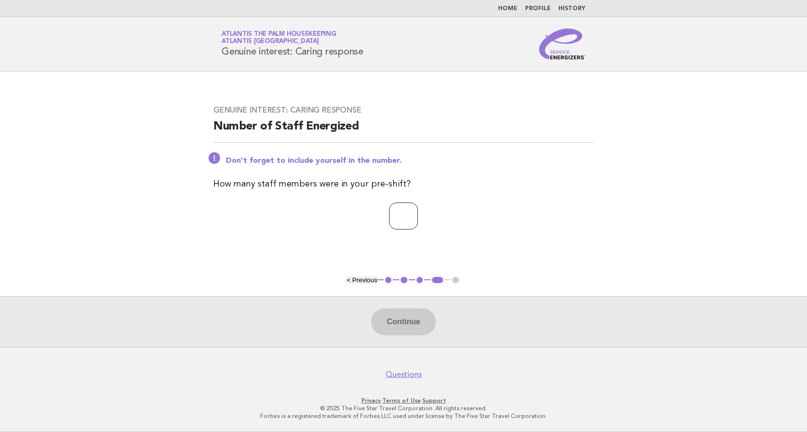
click at [396, 215] on input "number" at bounding box center [403, 215] width 29 height 27
type input "**"
click at [399, 323] on button "Continue" at bounding box center [403, 321] width 64 height 27
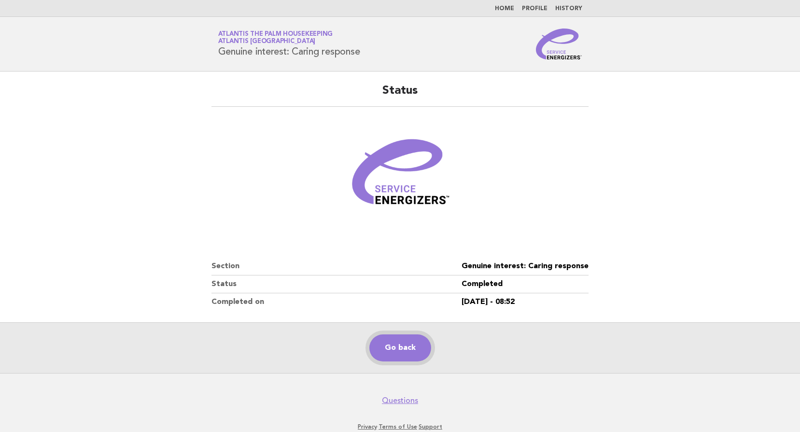
click at [412, 349] on link "Go back" at bounding box center [400, 347] width 62 height 27
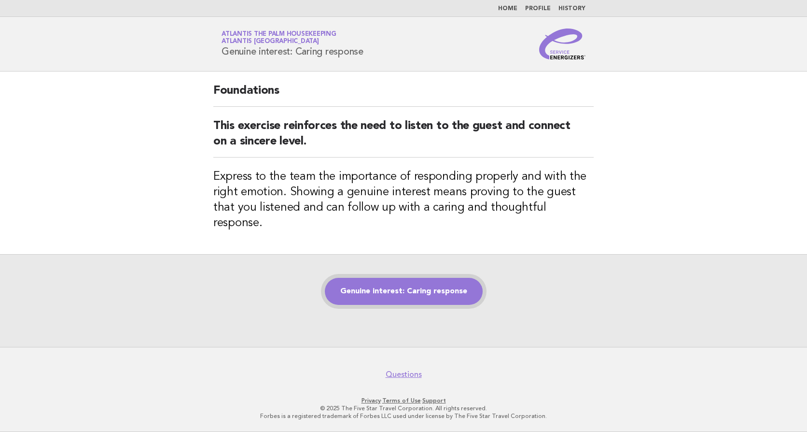
click at [398, 281] on link "Genuine interest: Caring response" at bounding box center [404, 291] width 158 height 27
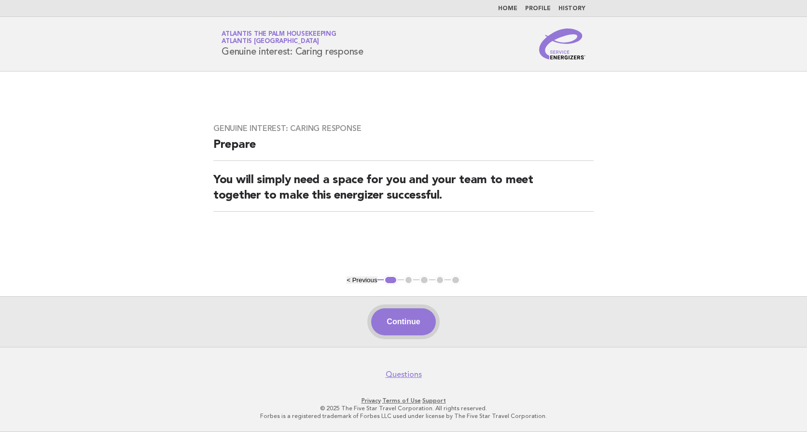
click at [404, 322] on button "Continue" at bounding box center [403, 321] width 64 height 27
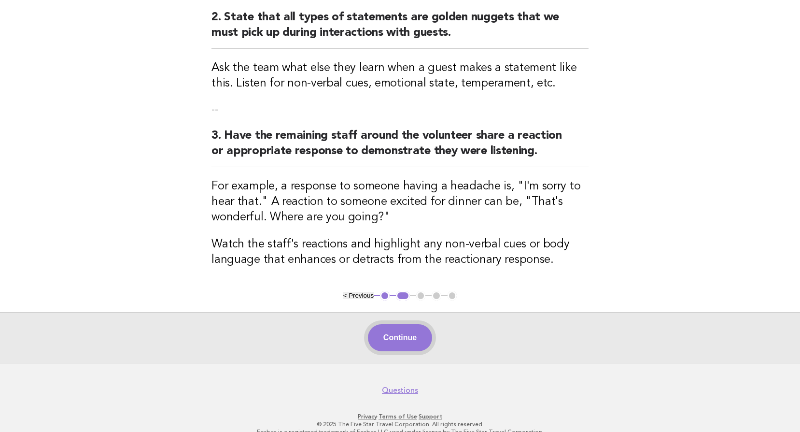
click at [392, 327] on button "Continue" at bounding box center [400, 337] width 64 height 27
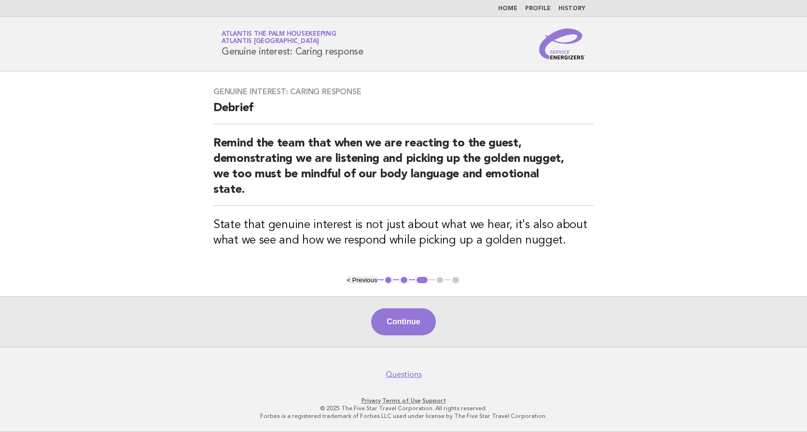
click at [392, 327] on button "Continue" at bounding box center [403, 321] width 64 height 27
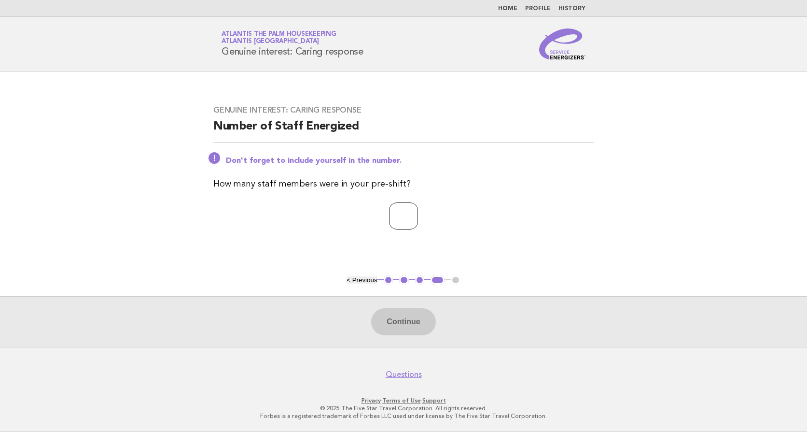
click at [389, 215] on input "number" at bounding box center [403, 215] width 29 height 27
type input "**"
click at [397, 318] on button "Continue" at bounding box center [403, 321] width 64 height 27
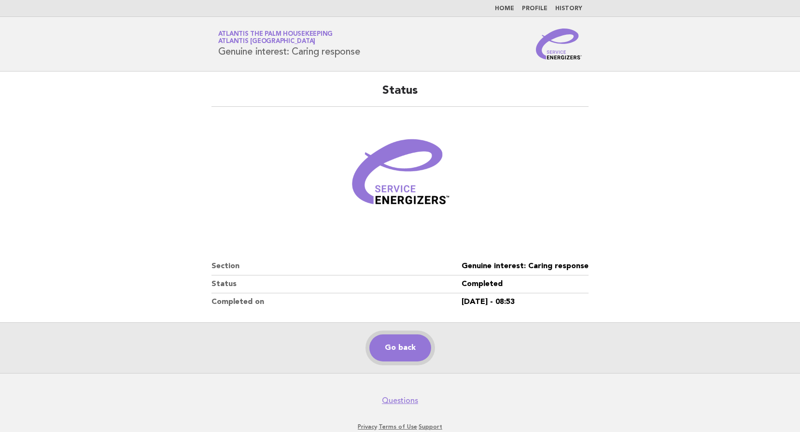
click at [402, 344] on link "Go back" at bounding box center [400, 347] width 62 height 27
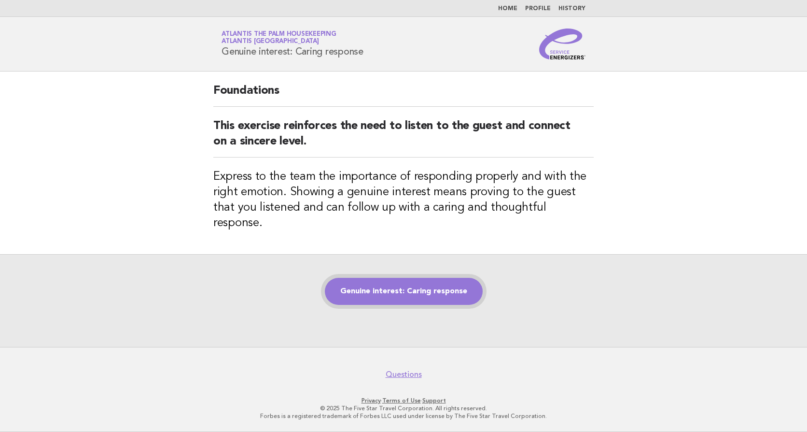
click at [399, 287] on link "Genuine interest: Caring response" at bounding box center [404, 291] width 158 height 27
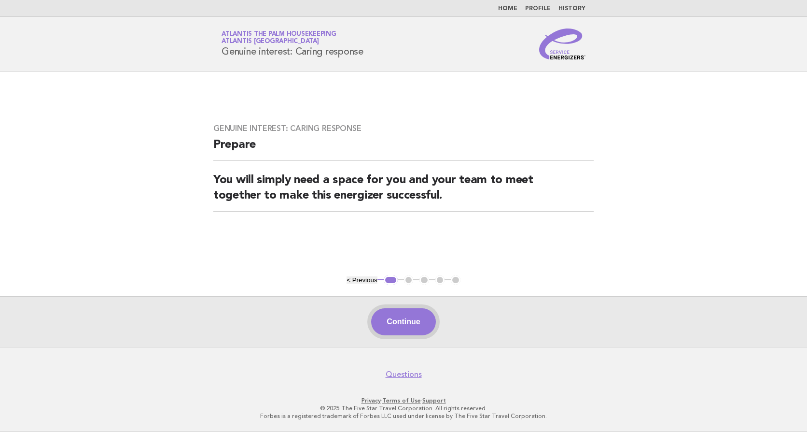
click at [422, 323] on button "Continue" at bounding box center [403, 321] width 64 height 27
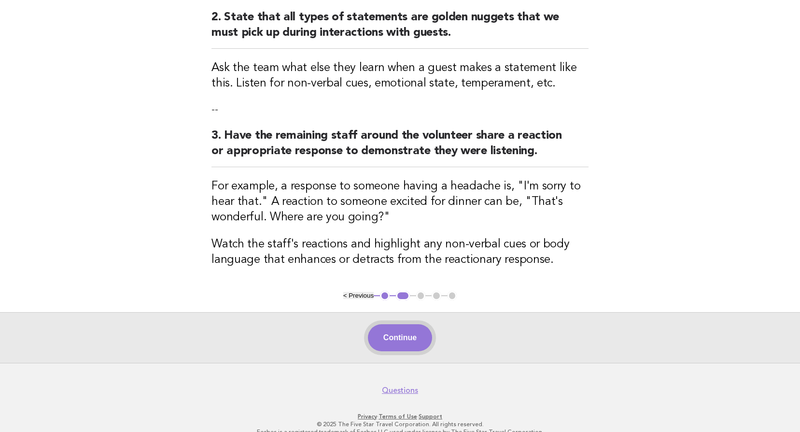
click at [400, 324] on button "Continue" at bounding box center [400, 337] width 64 height 27
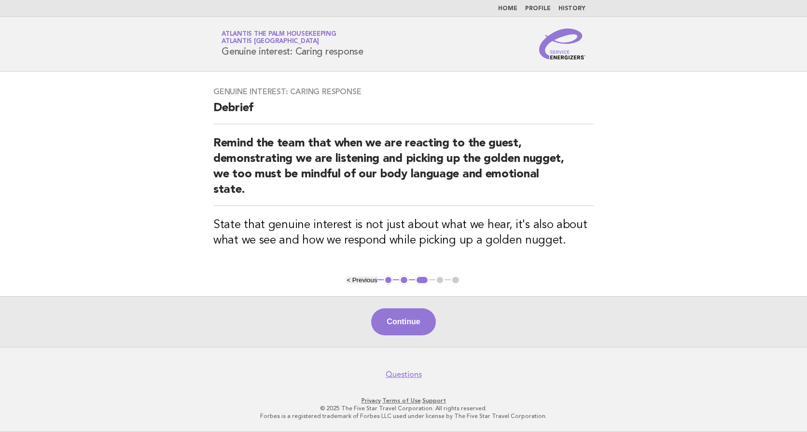
click at [399, 320] on button "Continue" at bounding box center [403, 321] width 64 height 27
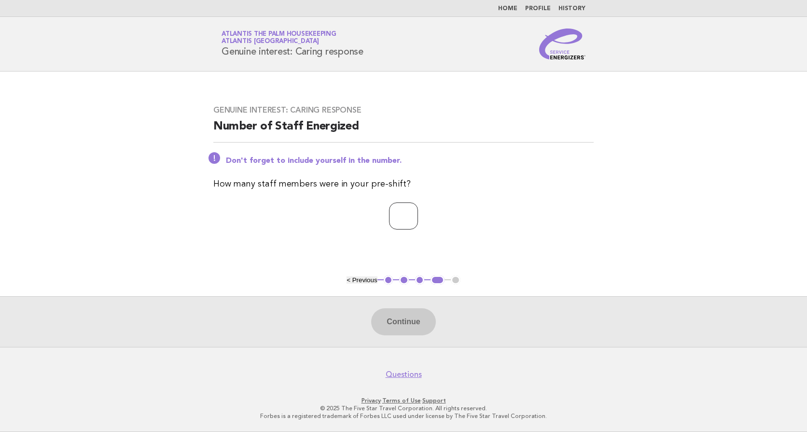
click at [389, 216] on input "number" at bounding box center [403, 215] width 29 height 27
type input "**"
click at [393, 314] on button "Continue" at bounding box center [403, 321] width 64 height 27
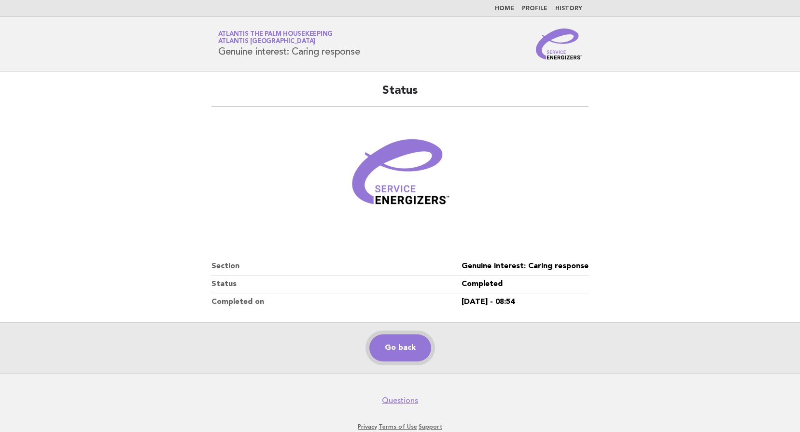
click at [406, 350] on link "Go back" at bounding box center [400, 347] width 62 height 27
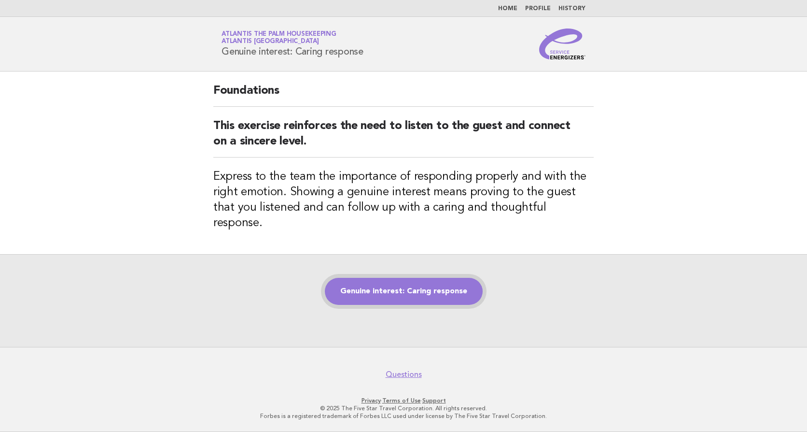
click at [383, 282] on link "Genuine interest: Caring response" at bounding box center [404, 291] width 158 height 27
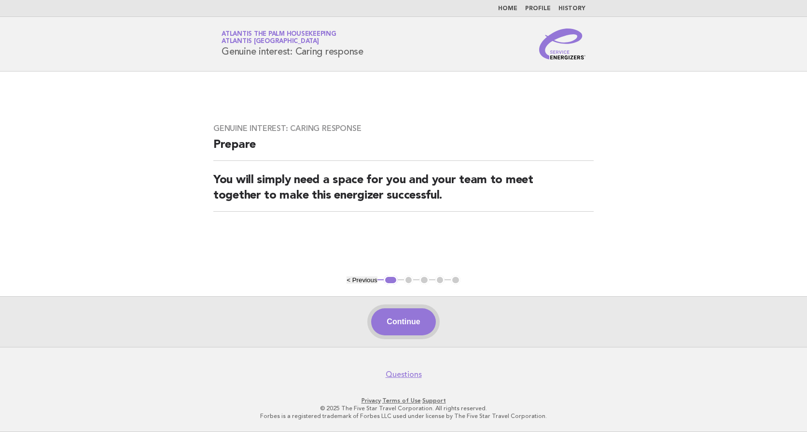
click at [400, 328] on button "Continue" at bounding box center [403, 321] width 64 height 27
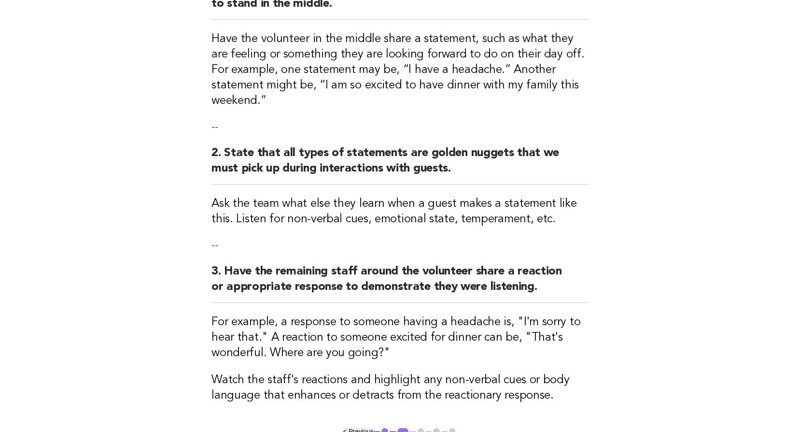
scroll to position [287, 0]
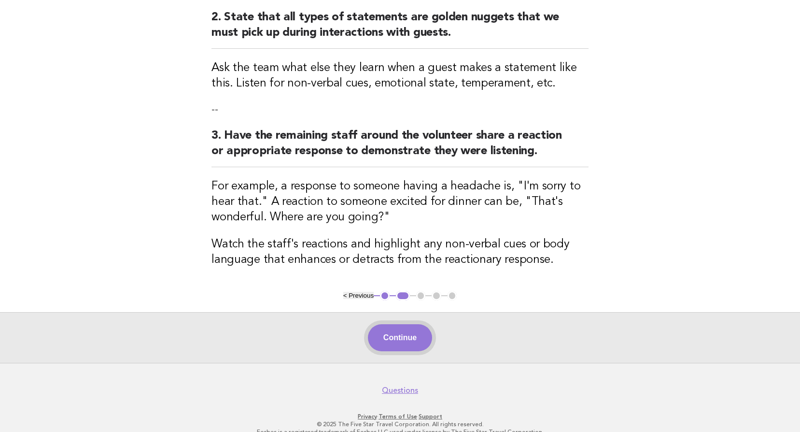
click at [400, 324] on button "Continue" at bounding box center [400, 337] width 64 height 27
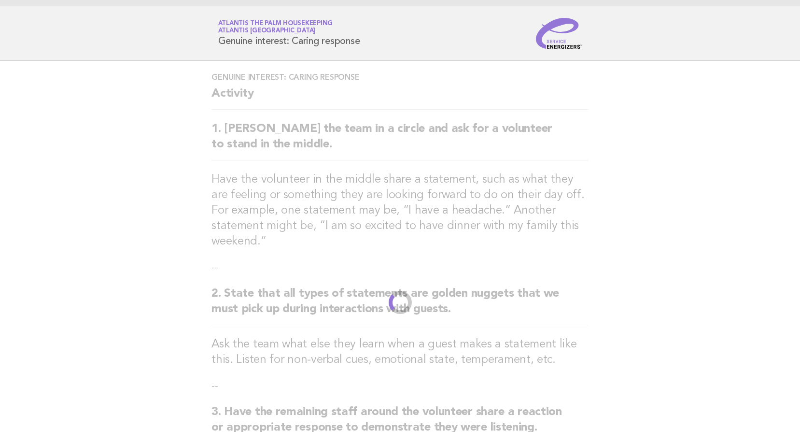
scroll to position [0, 0]
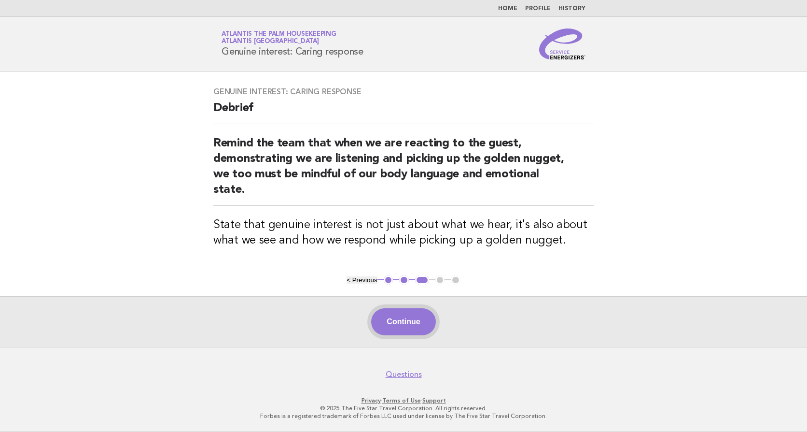
click at [394, 323] on button "Continue" at bounding box center [403, 321] width 64 height 27
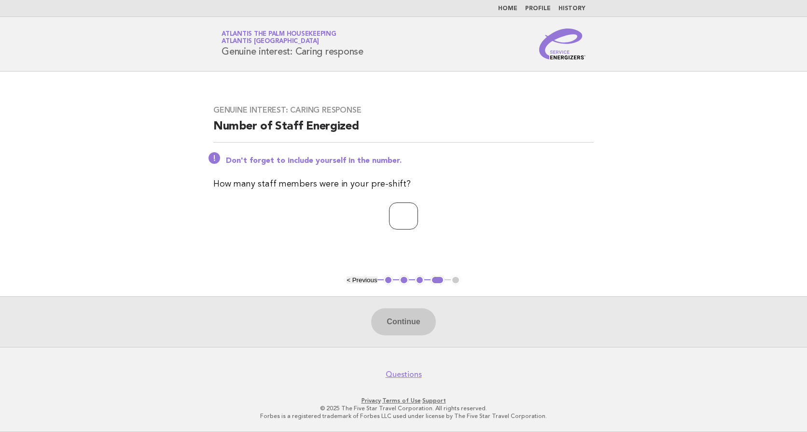
click at [389, 215] on input "number" at bounding box center [403, 215] width 29 height 27
type input "**"
click at [401, 326] on button "Continue" at bounding box center [403, 321] width 64 height 27
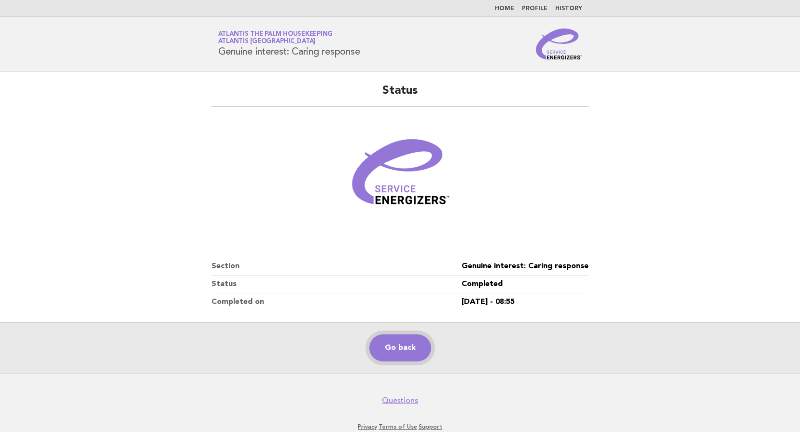
click at [400, 346] on link "Go back" at bounding box center [400, 347] width 62 height 27
